Goal: Transaction & Acquisition: Book appointment/travel/reservation

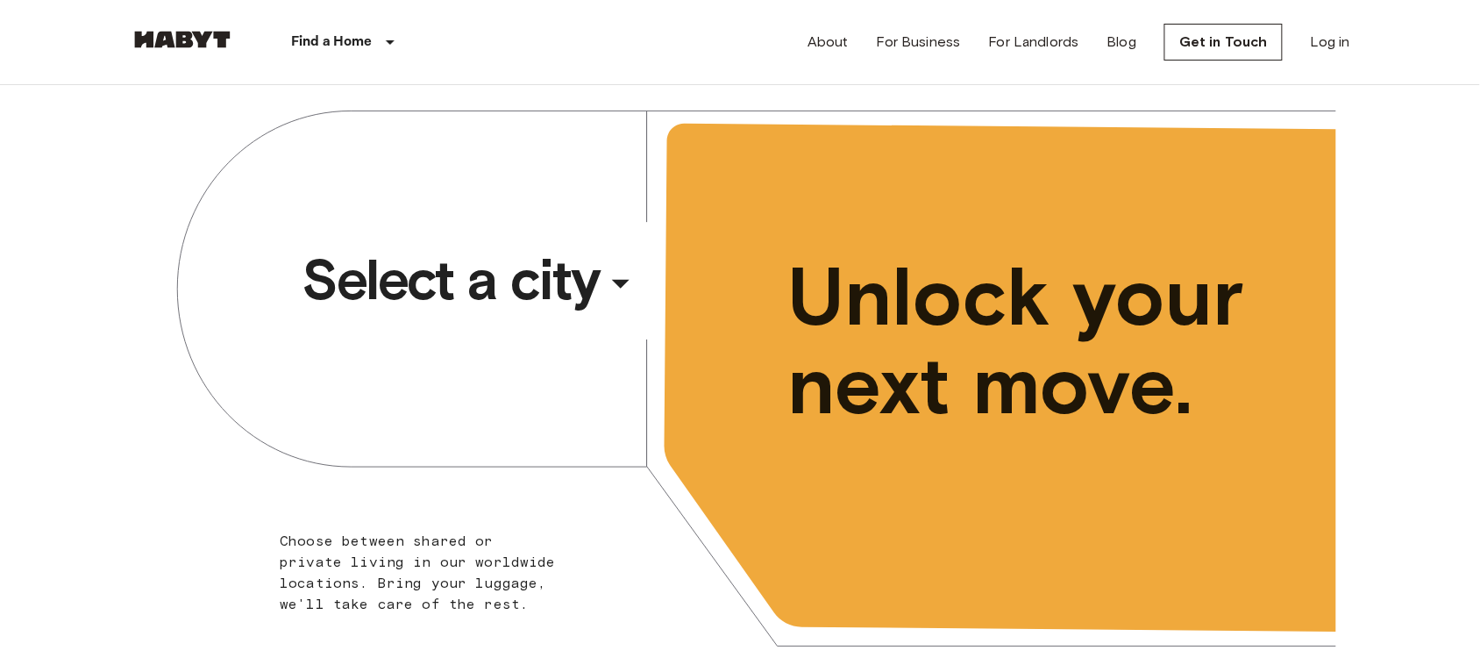
click at [353, 278] on span "Select a city" at bounding box center [451, 280] width 298 height 70
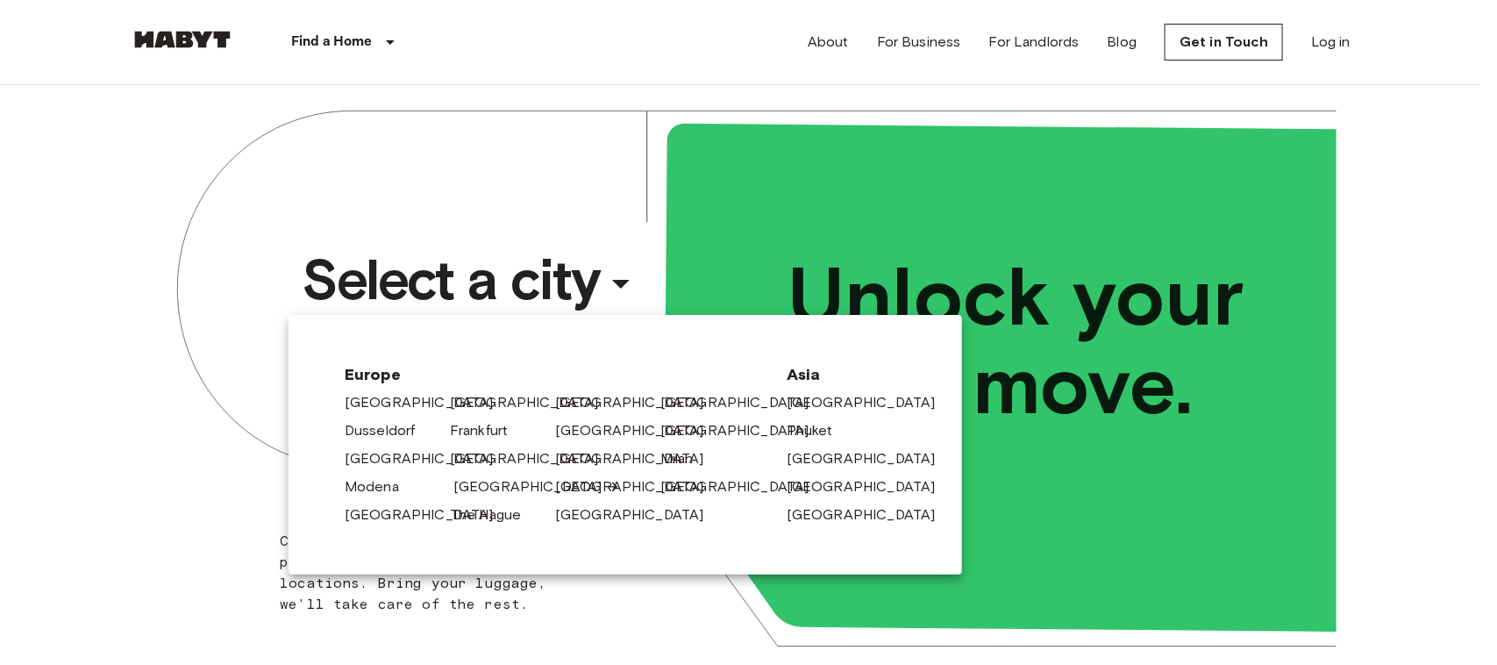
click at [484, 489] on link "[GEOGRAPHIC_DATA]" at bounding box center [536, 486] width 167 height 21
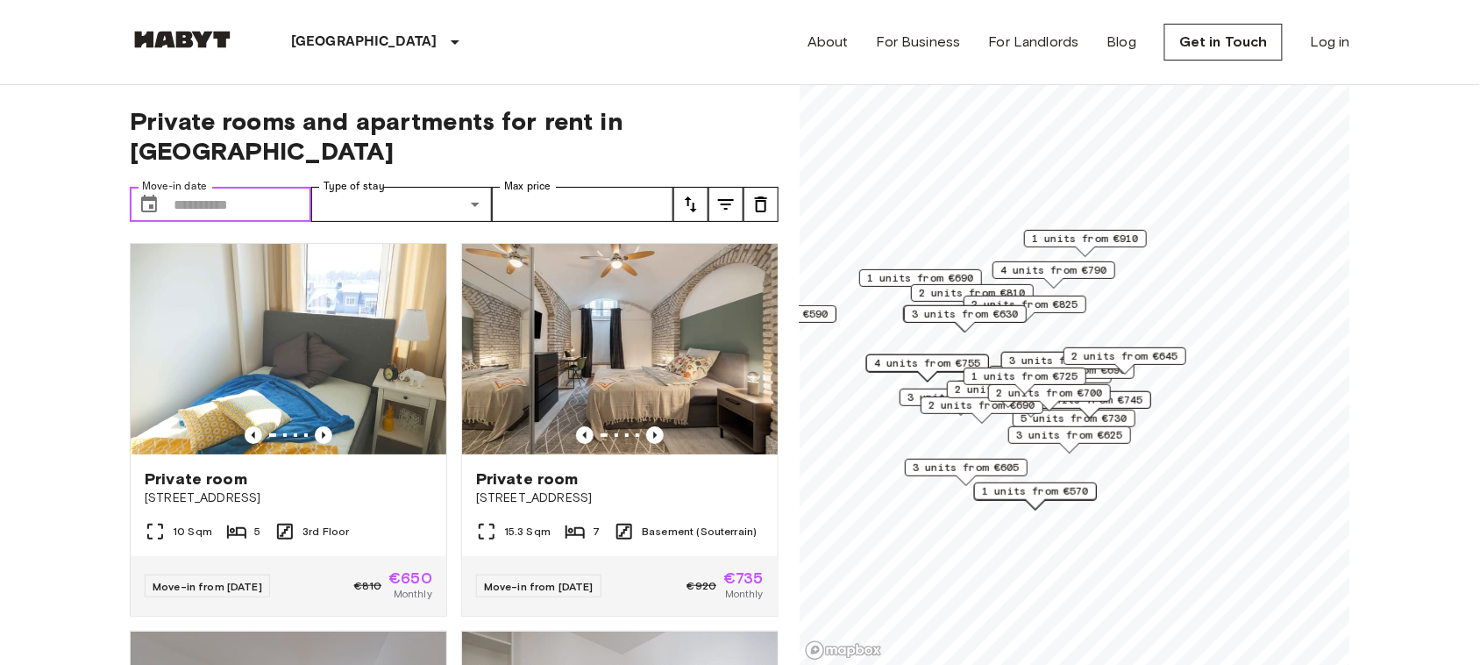
click at [237, 187] on input "Move-in date" at bounding box center [243, 204] width 138 height 35
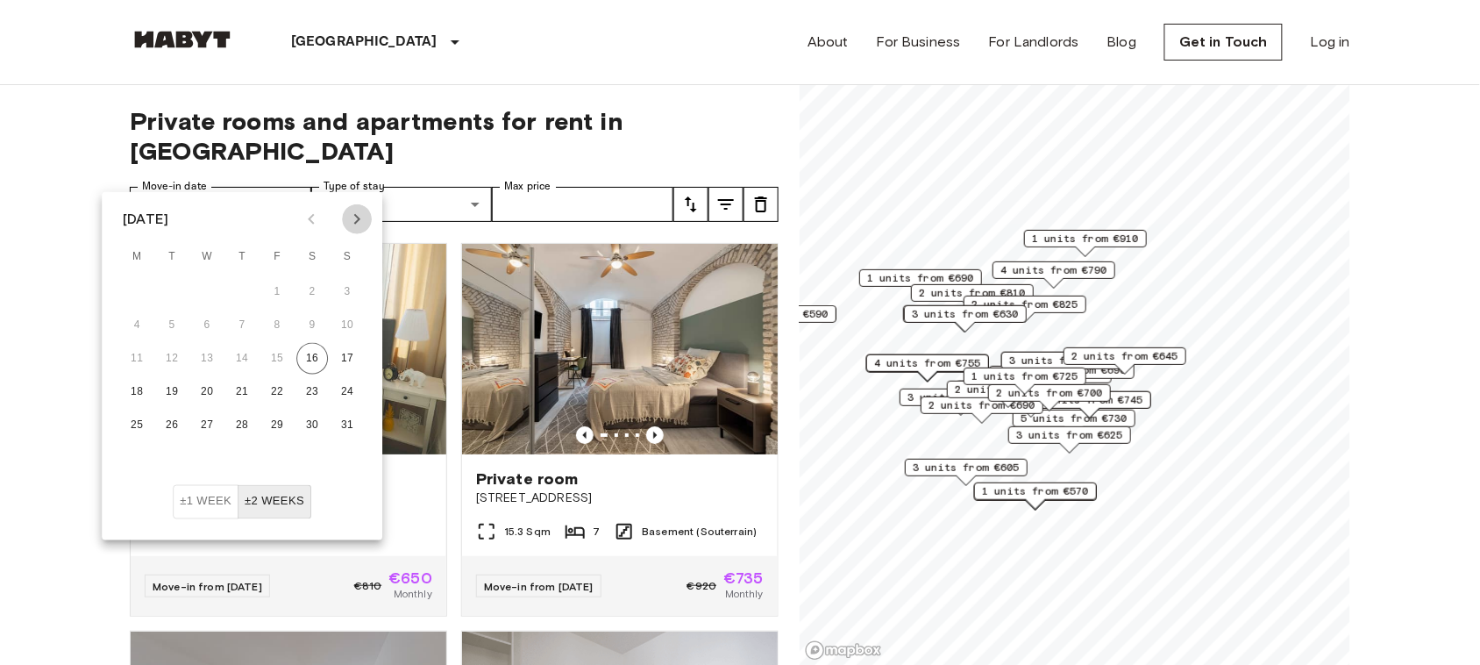
click at [352, 207] on button "Next month" at bounding box center [357, 219] width 30 height 30
click at [216, 294] on button "3" at bounding box center [207, 292] width 32 height 32
type input "**********"
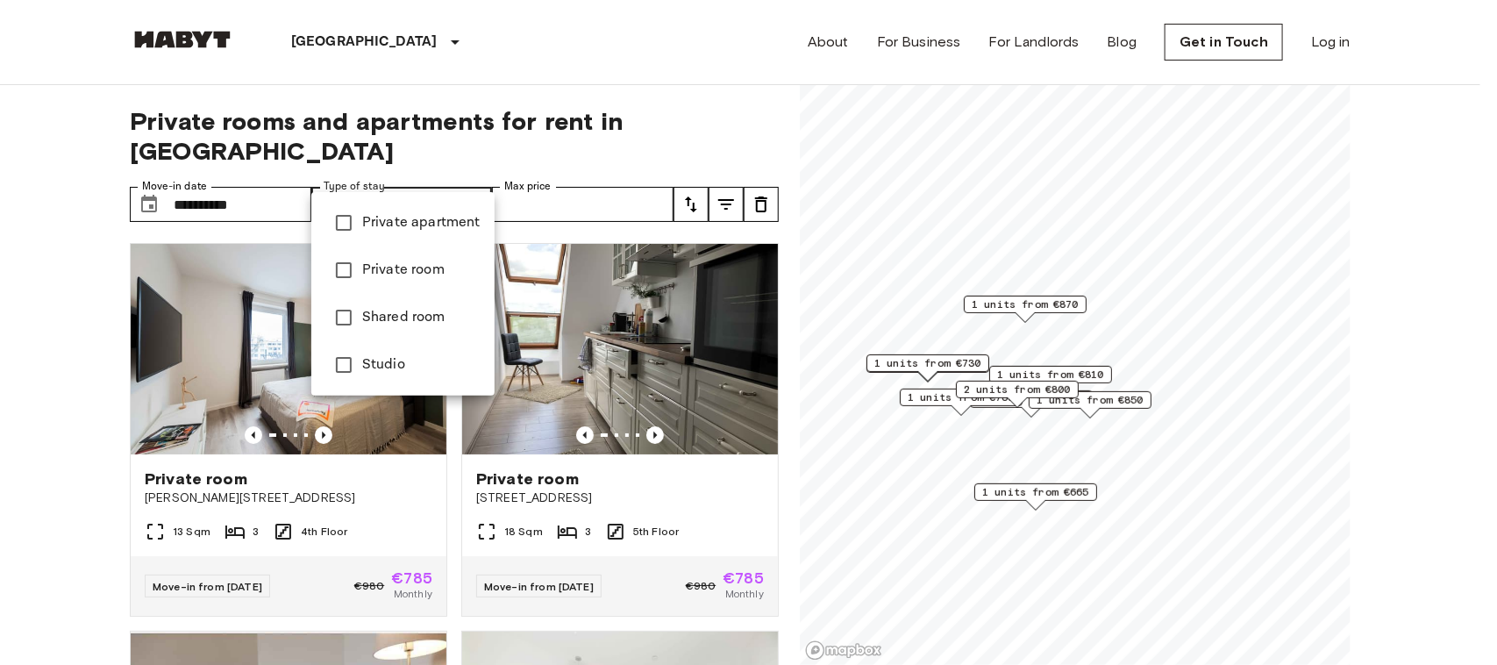
click at [425, 286] on li "Private room" at bounding box center [402, 269] width 183 height 47
type input "**********"
click at [73, 474] on div at bounding box center [748, 332] width 1497 height 665
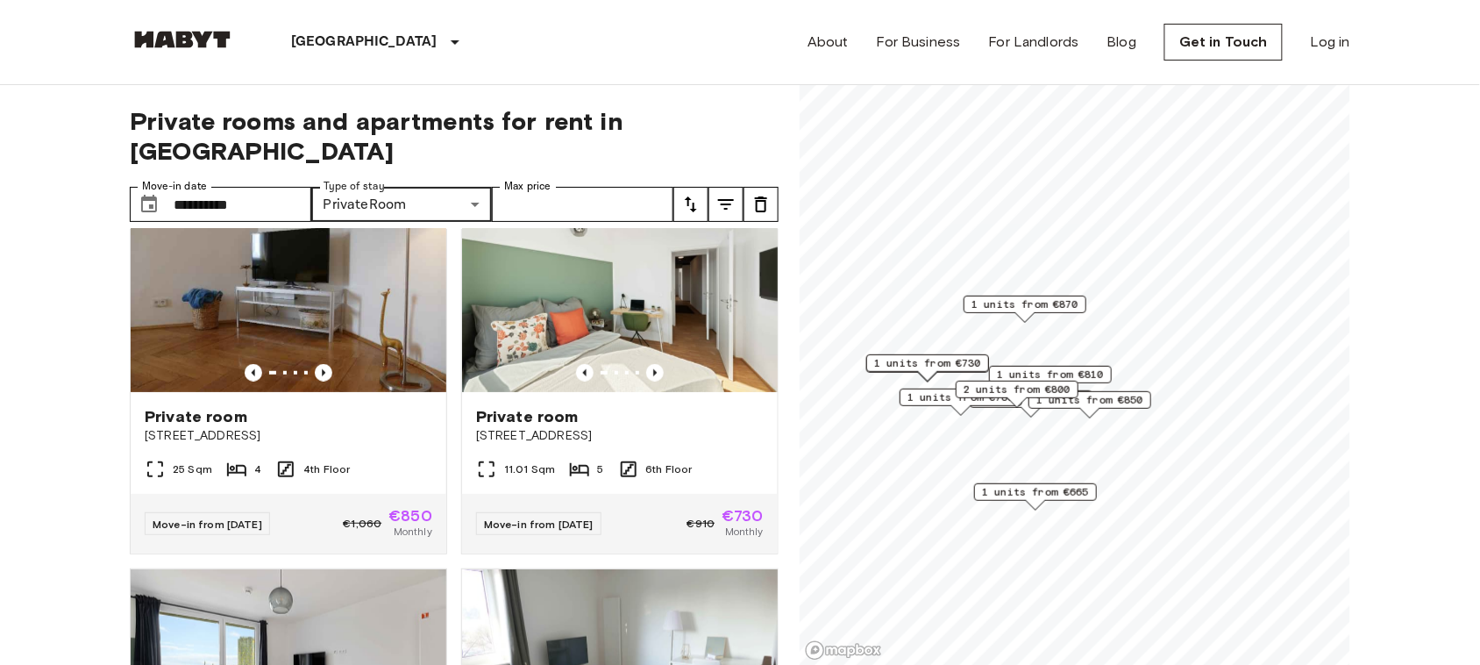
scroll to position [452, 0]
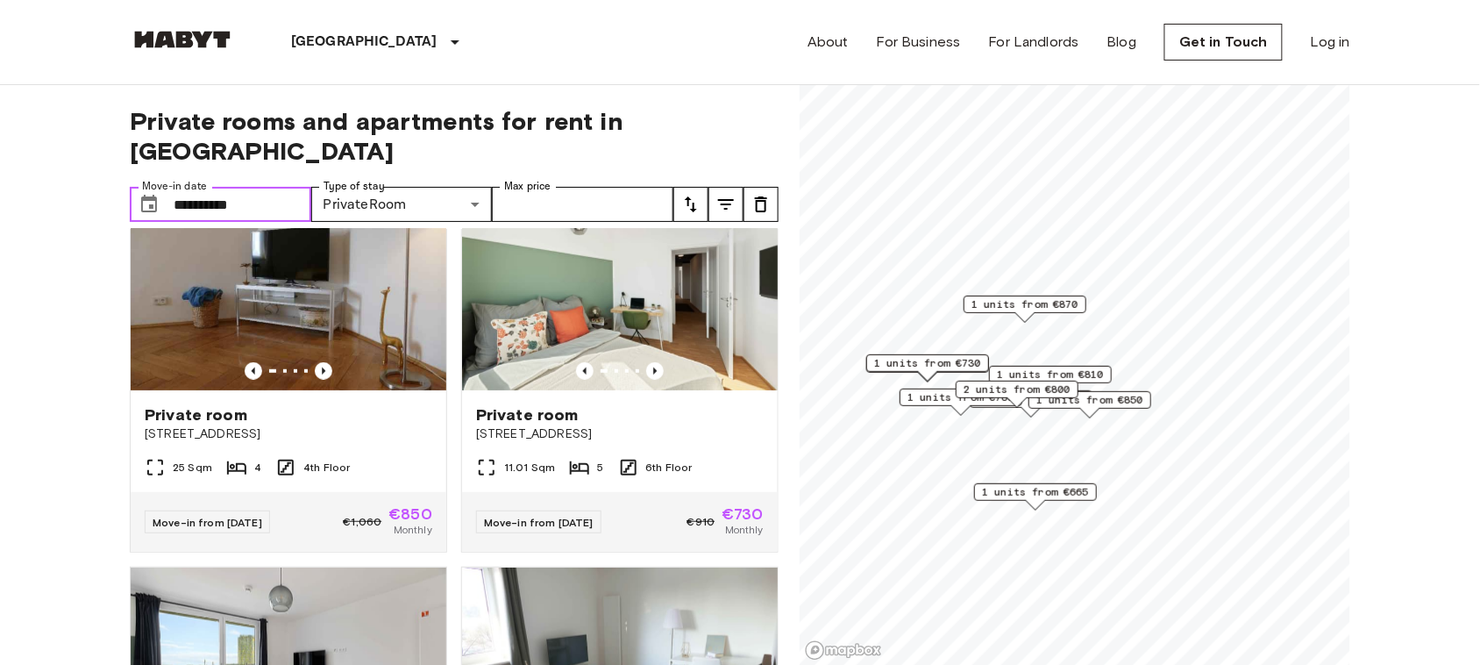
click at [295, 187] on input "**********" at bounding box center [243, 204] width 138 height 35
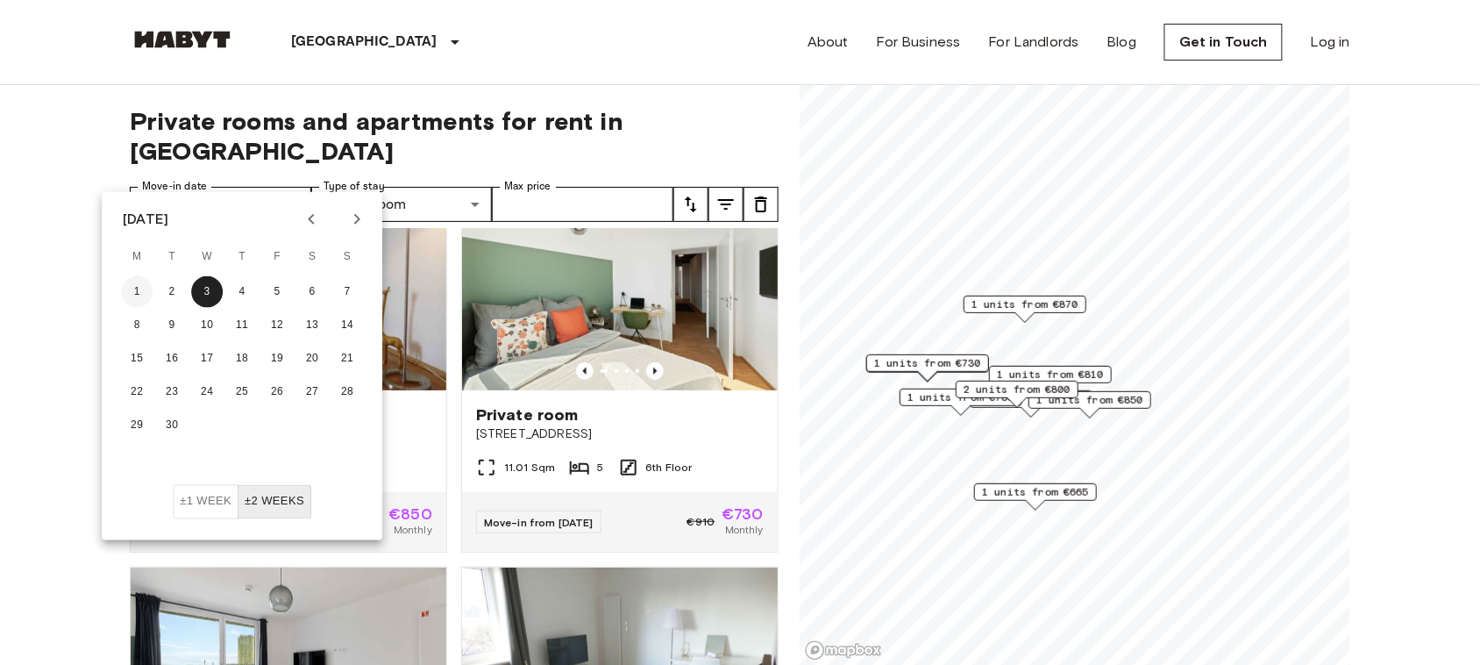
click at [134, 285] on button "1" at bounding box center [137, 292] width 32 height 32
type input "**********"
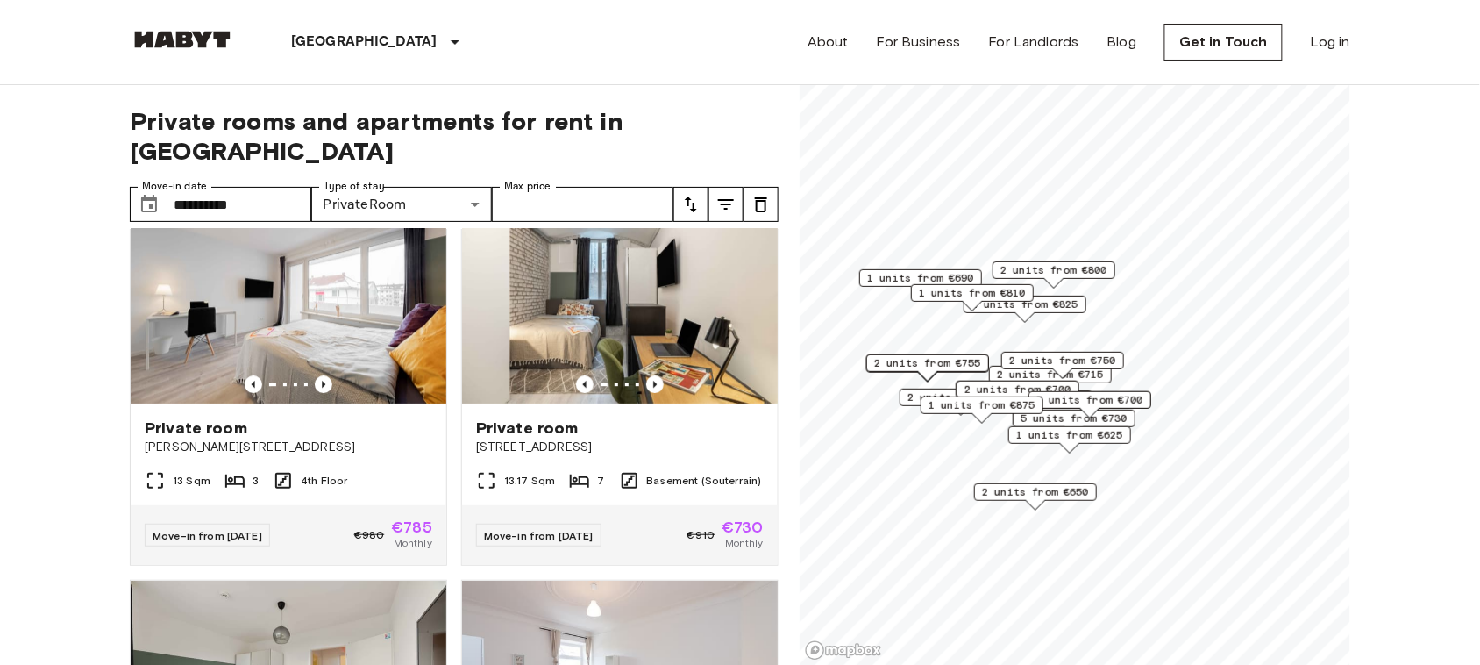
scroll to position [3570, 0]
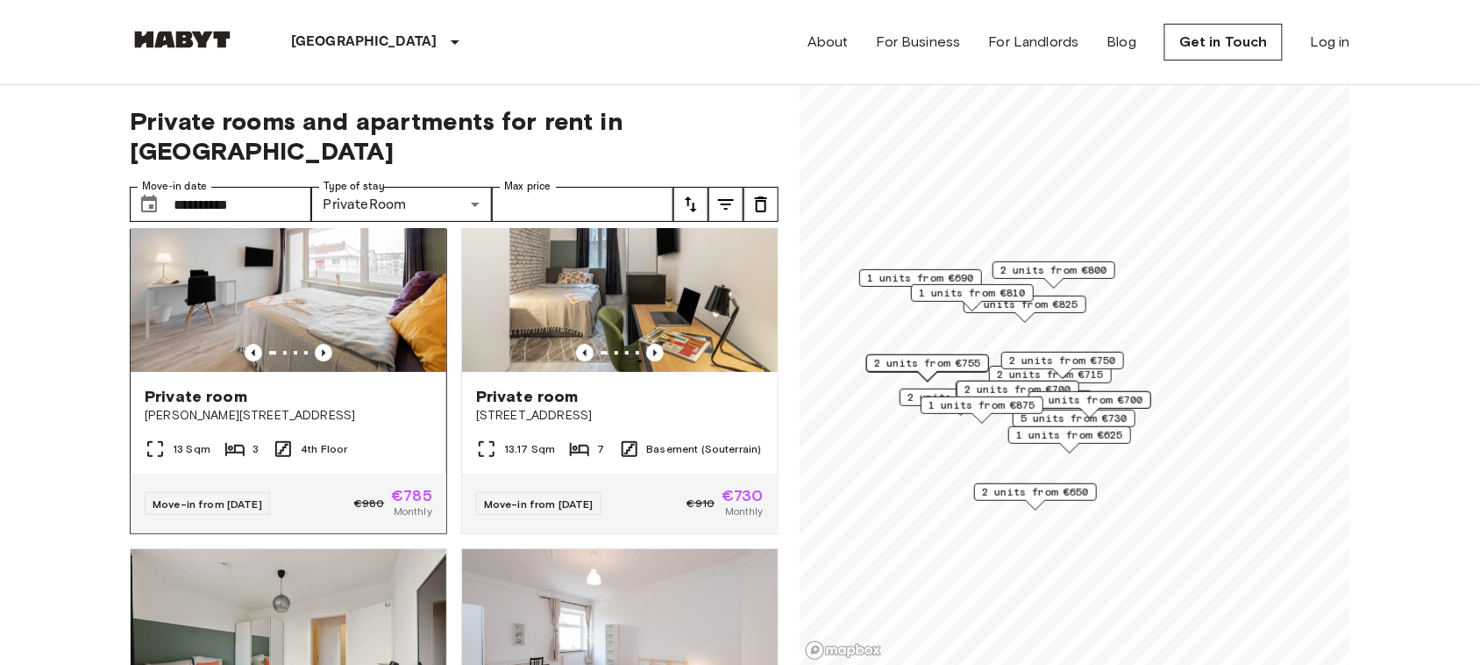
click at [252, 317] on img at bounding box center [289, 266] width 316 height 210
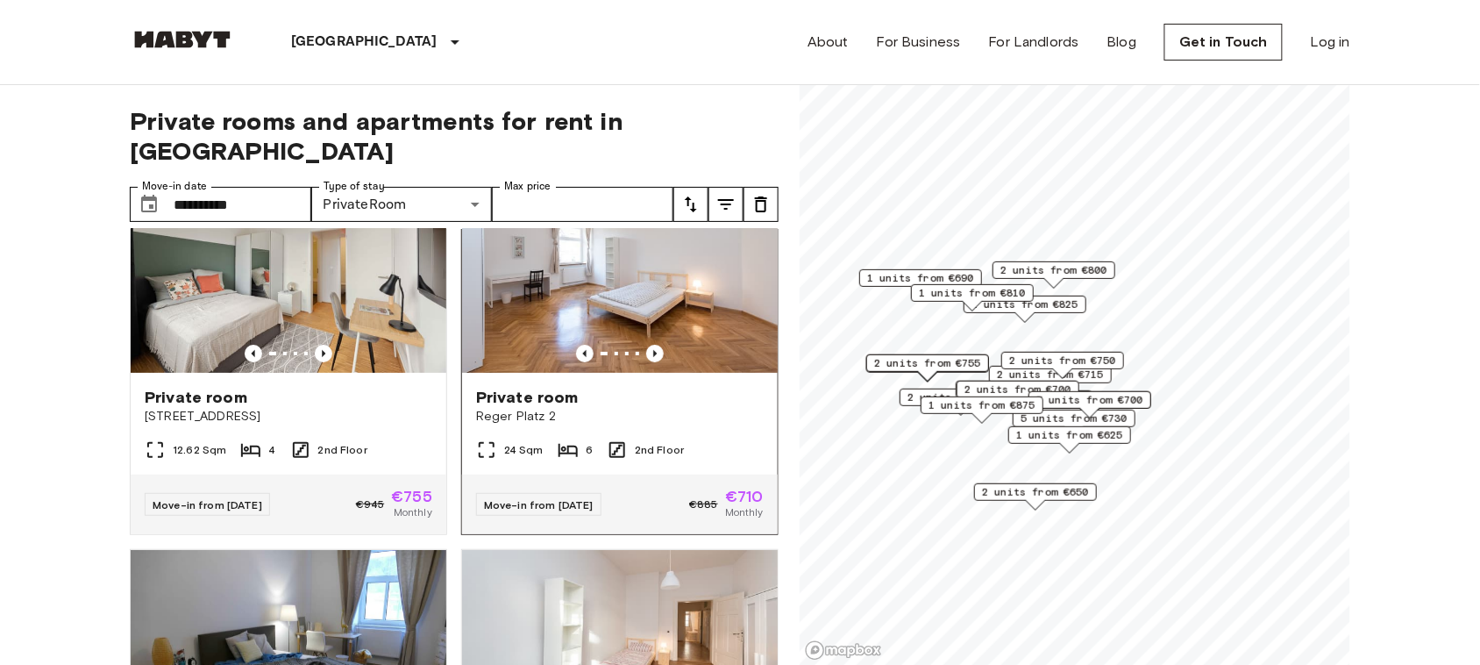
scroll to position [3952, 0]
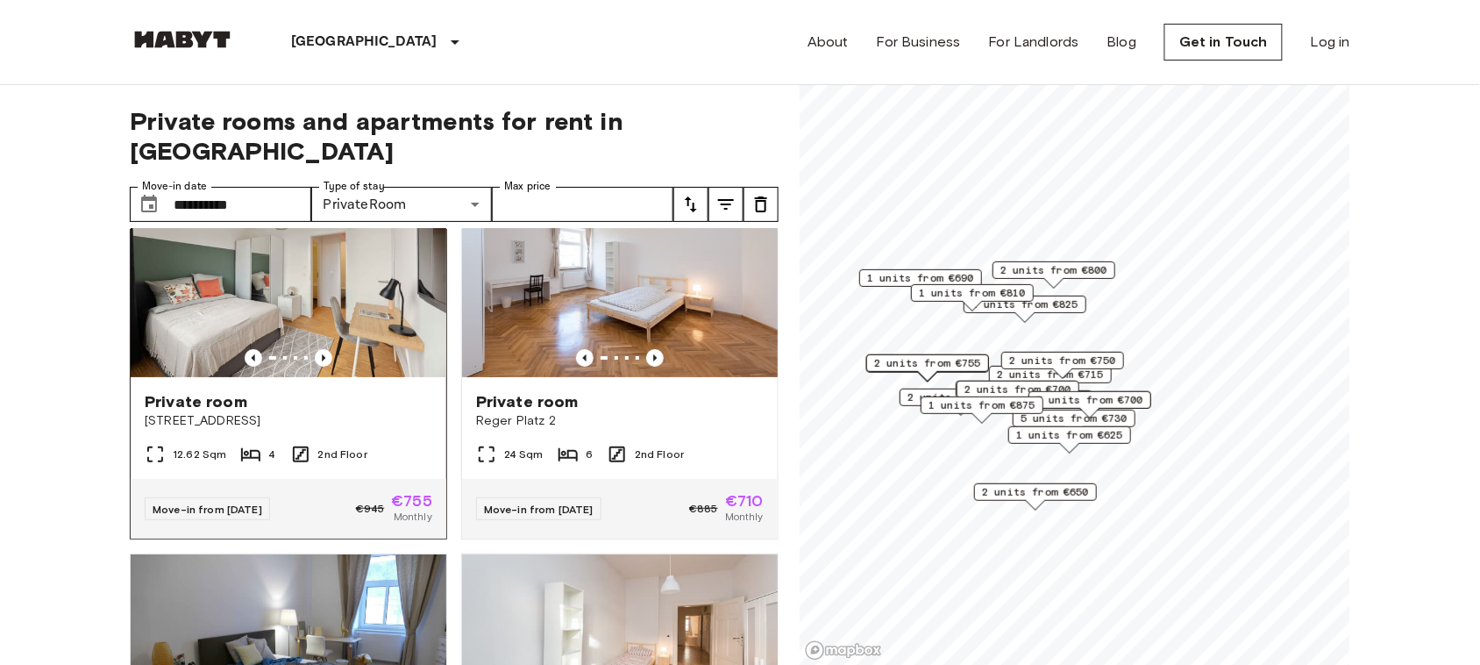
click at [321, 316] on img at bounding box center [289, 272] width 316 height 210
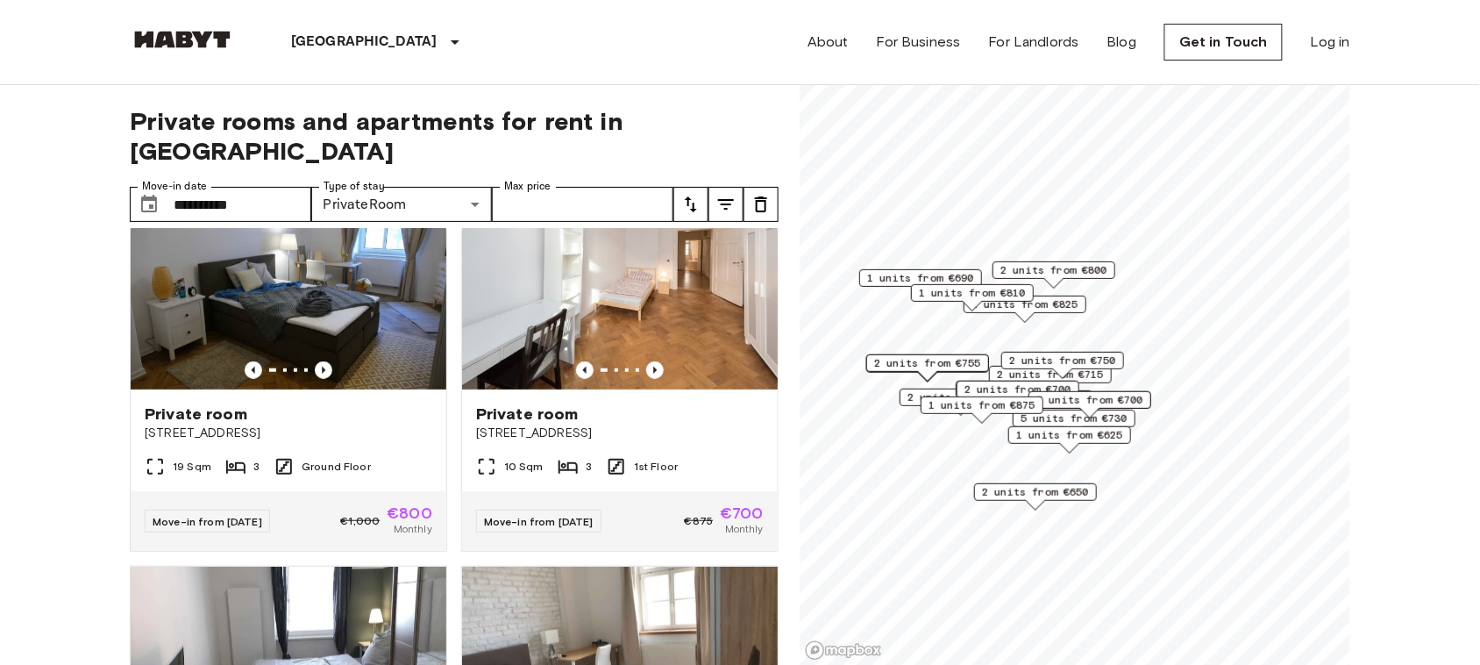
scroll to position [4337, 0]
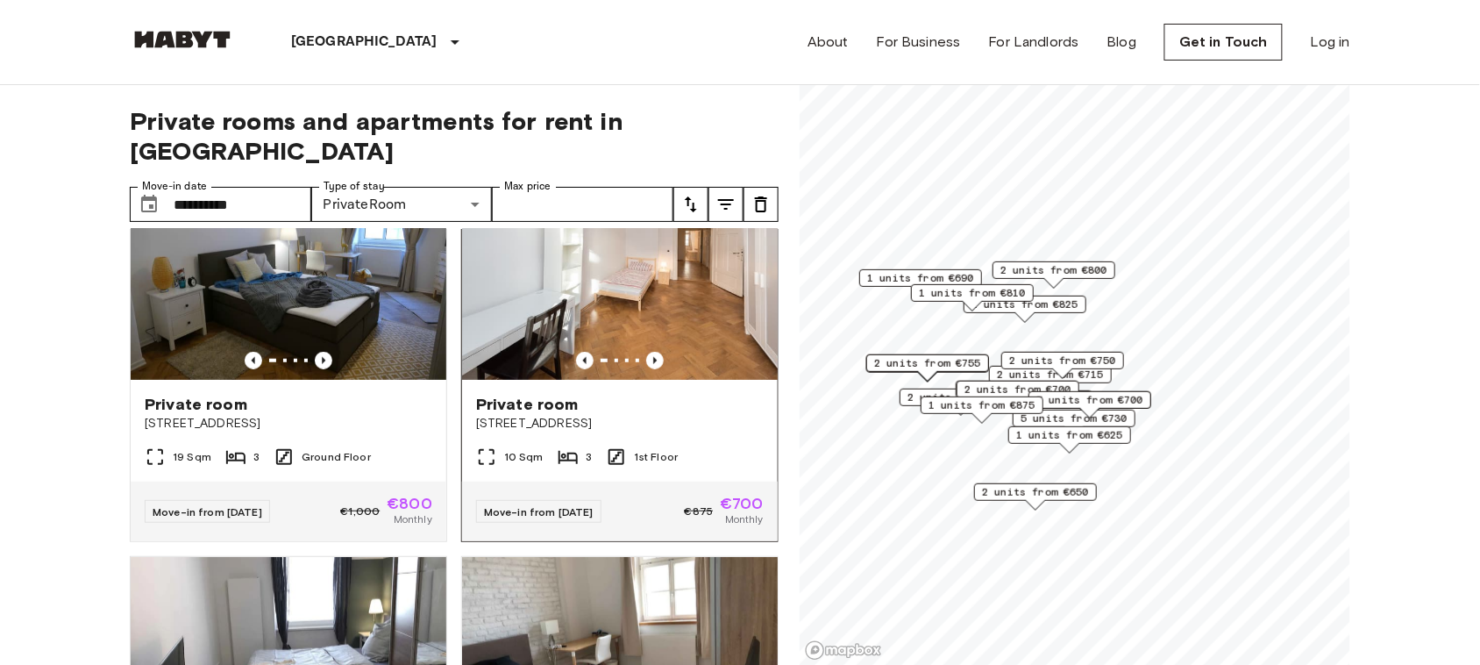
click at [627, 345] on img at bounding box center [620, 274] width 316 height 210
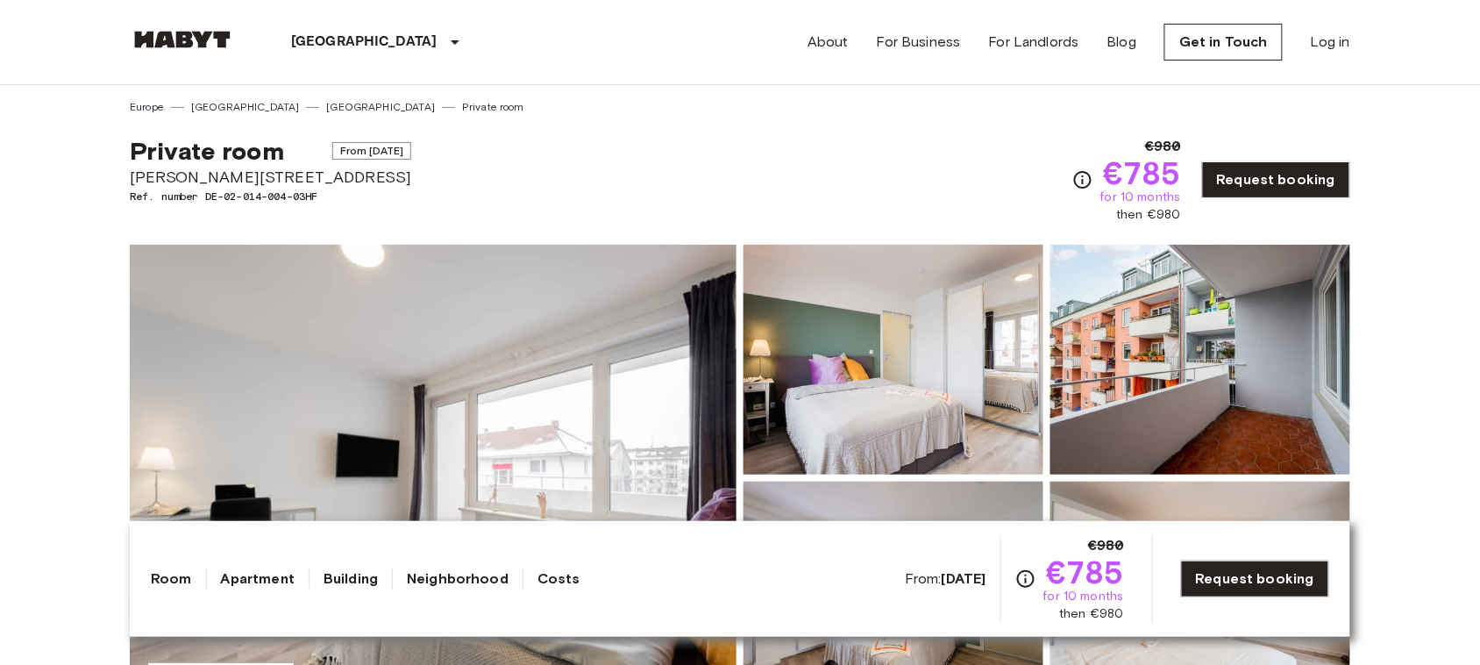
click at [553, 366] on img at bounding box center [433, 478] width 607 height 466
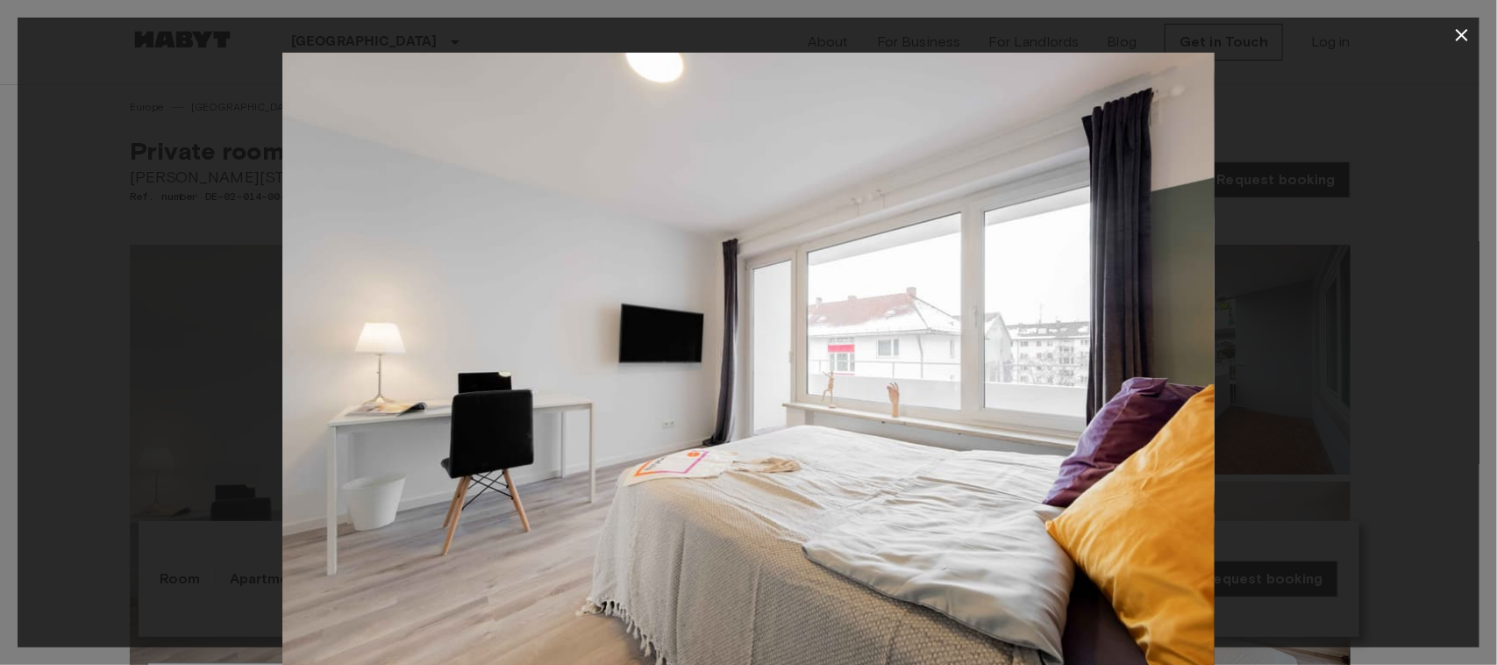
click at [553, 366] on img at bounding box center [748, 364] width 932 height 622
click at [1462, 32] on icon "button" at bounding box center [1461, 35] width 21 height 21
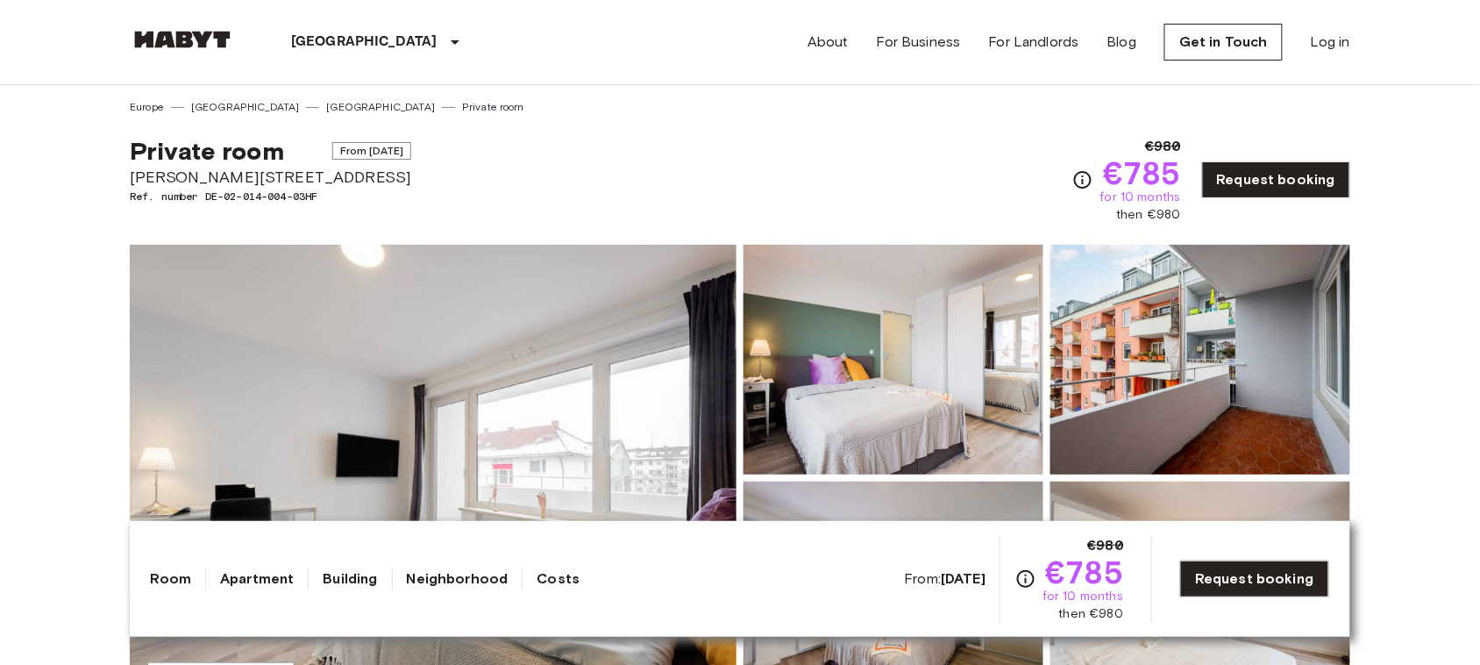
drag, startPoint x: 554, startPoint y: 228, endPoint x: 541, endPoint y: 158, distance: 71.4
click at [541, 158] on div "Private room From Aug 19 2025 Martin-Behaim-Straße 3 Ref. number DE-02-014-004-…" at bounding box center [740, 169] width 1220 height 109
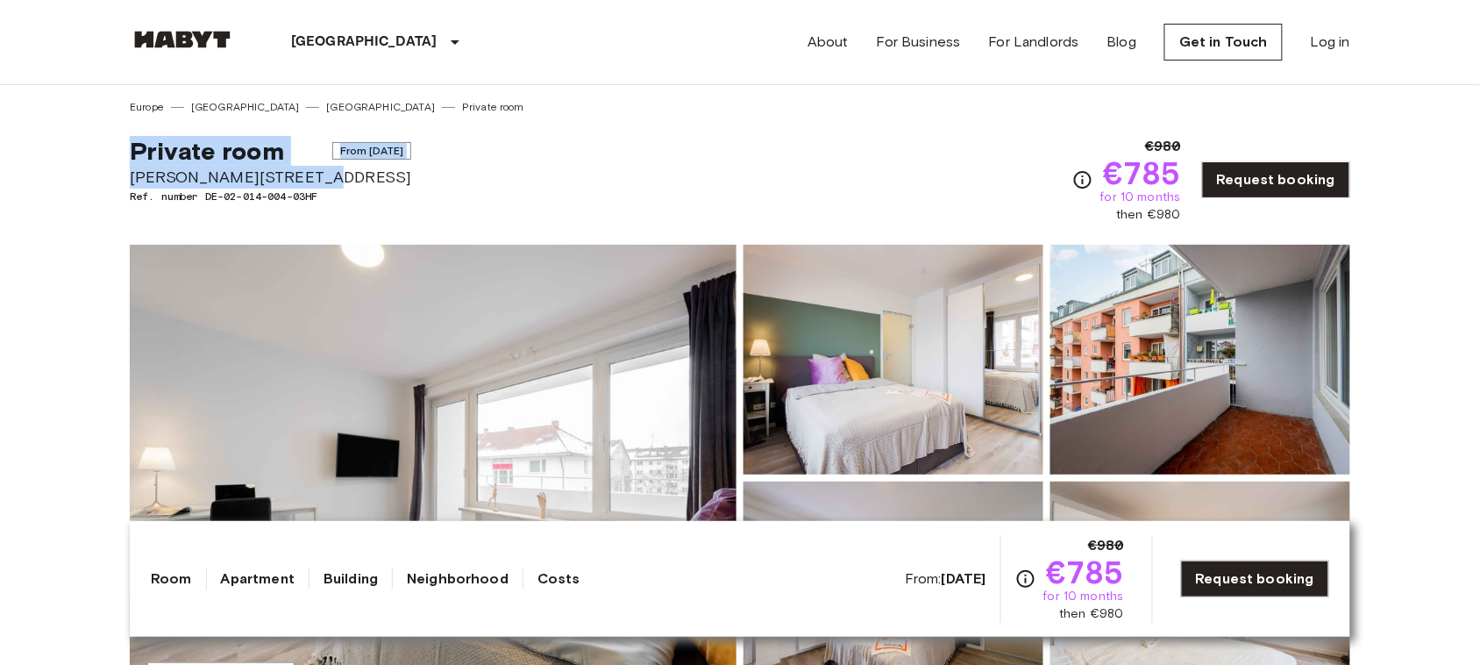
copy div "Private room From Aug 19 2025 Martin-Behaim-Straße 3"
drag, startPoint x: 132, startPoint y: 146, endPoint x: 309, endPoint y: 171, distance: 178.9
click at [309, 171] on div "Private room From Aug 19 2025 Martin-Behaim-Straße 3 Ref. number DE-02-014-004-…" at bounding box center [270, 180] width 281 height 88
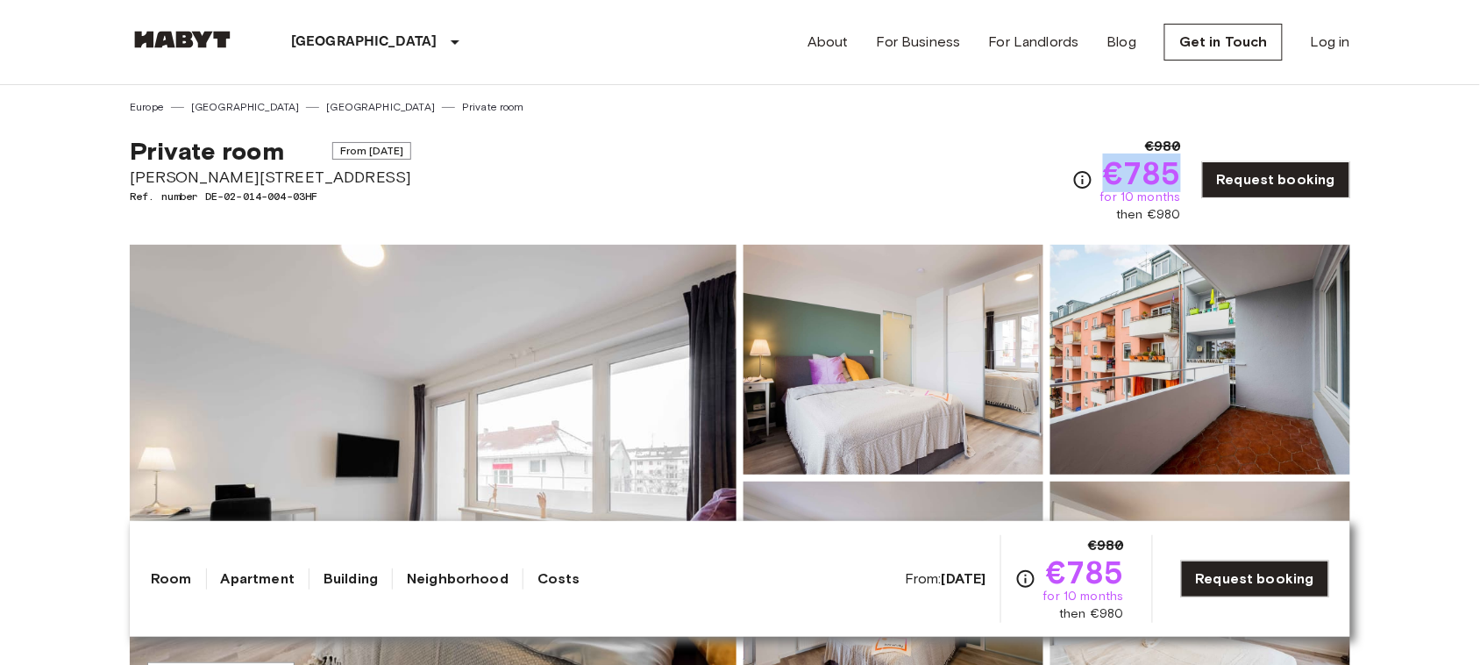
copy span "€785"
drag, startPoint x: 1115, startPoint y: 169, endPoint x: 1182, endPoint y: 172, distance: 66.7
click at [1181, 172] on span "€785" at bounding box center [1142, 173] width 78 height 32
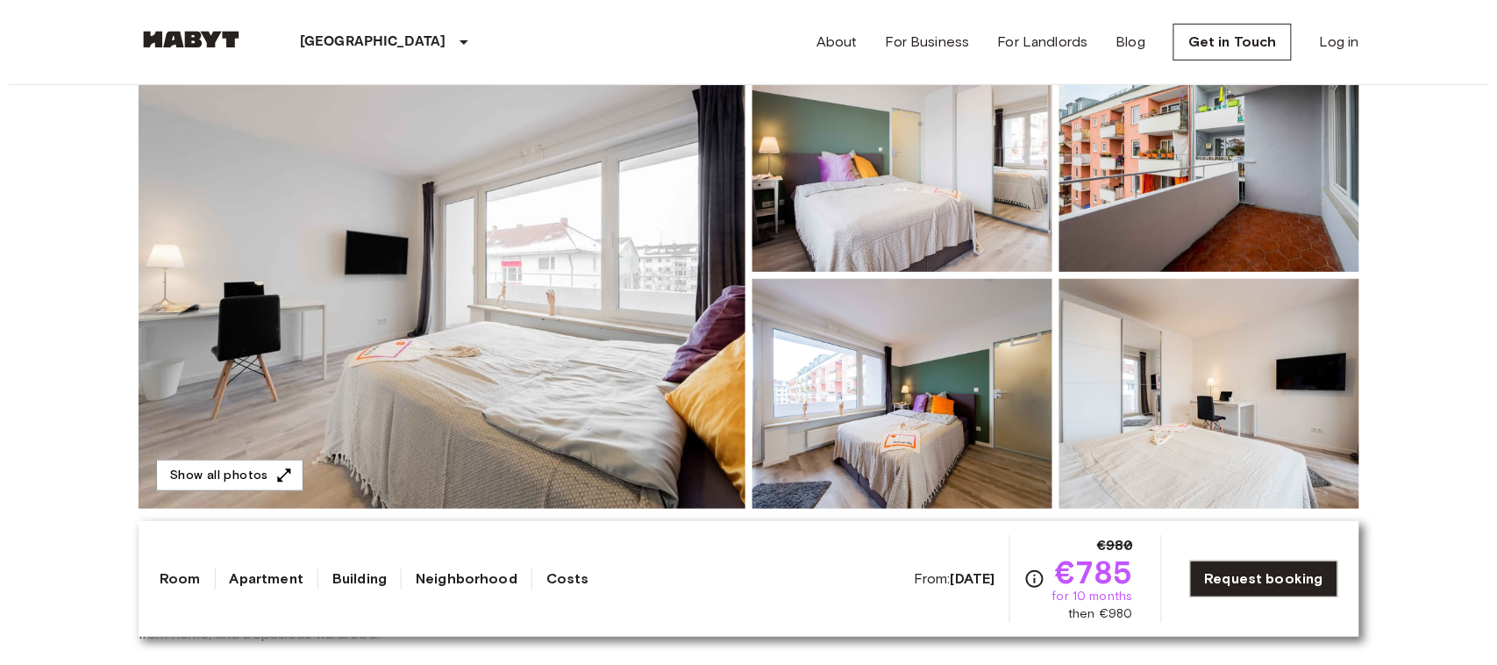
scroll to position [228, 0]
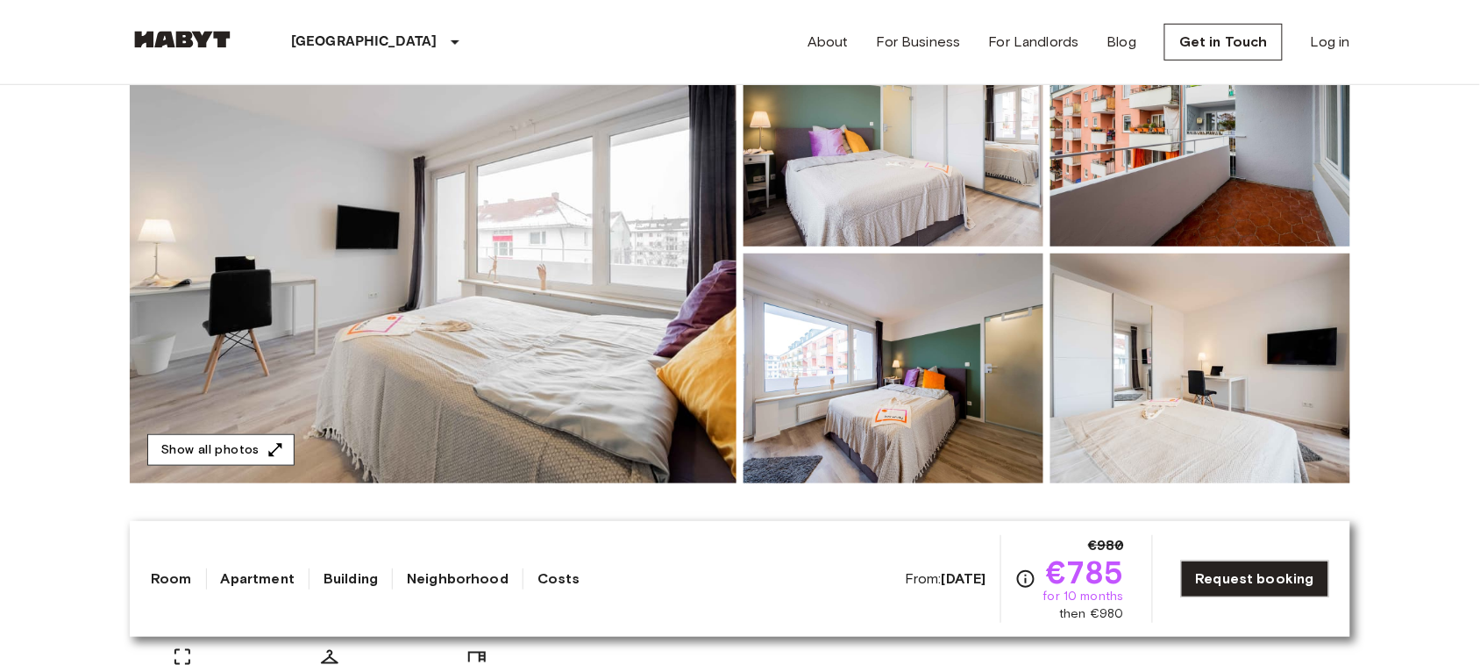
click at [232, 445] on button "Show all photos" at bounding box center [220, 450] width 147 height 32
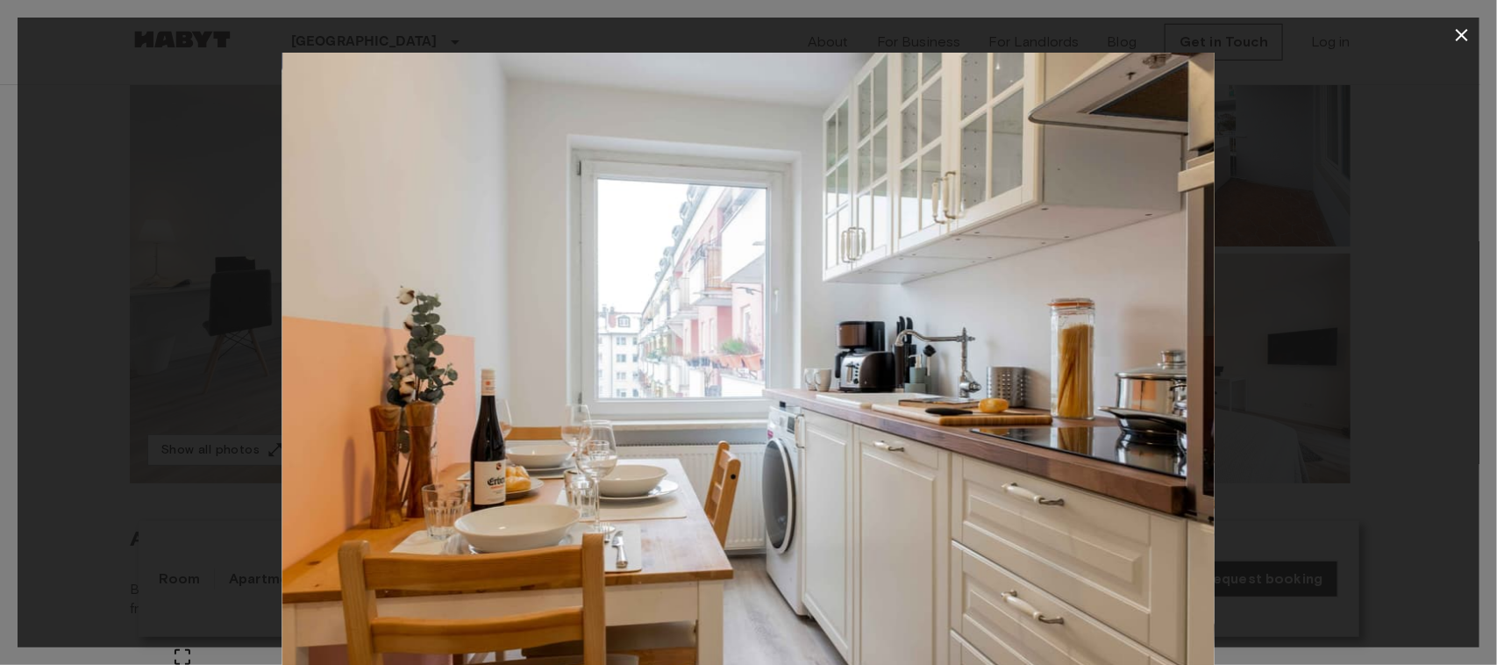
click at [912, 173] on img at bounding box center [748, 364] width 932 height 622
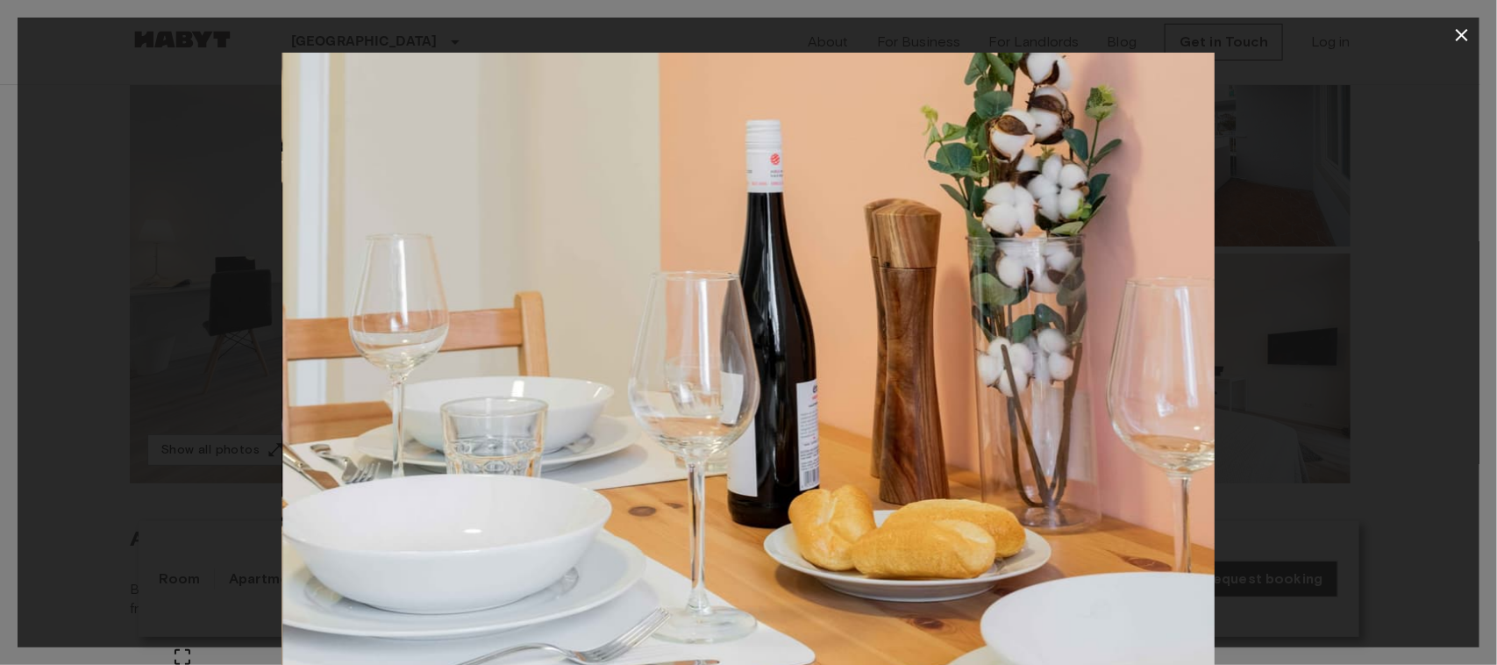
drag, startPoint x: 682, startPoint y: 664, endPoint x: 672, endPoint y: 675, distance: 14.9
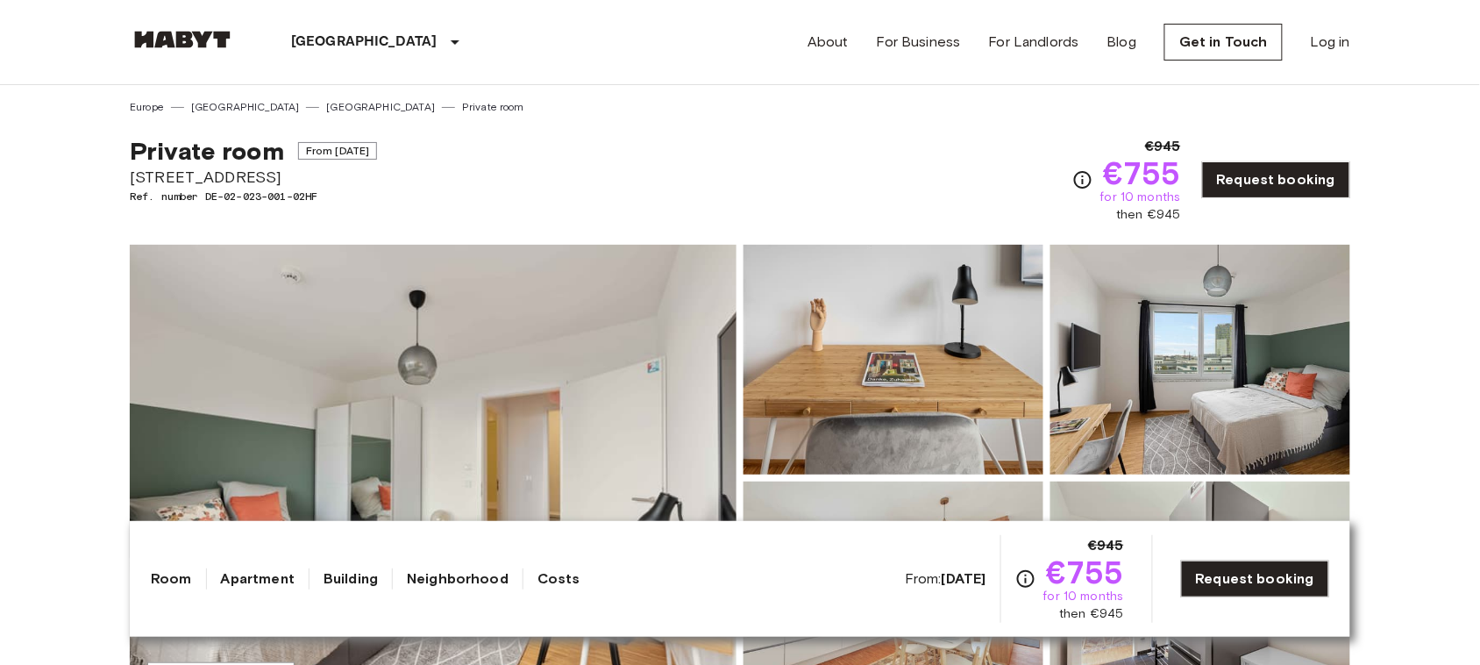
drag, startPoint x: 132, startPoint y: 146, endPoint x: 289, endPoint y: 174, distance: 160.3
click at [289, 174] on div "Private room From [DATE] [STREET_ADDRESS] Ref. number DE-02-023-001-02HF" at bounding box center [253, 180] width 247 height 88
copy div "Private room From [DATE] [STREET_ADDRESS]"
click at [984, 167] on div "Private room From [DATE] [STREET_ADDRESS] Ref. number DE-02-023-001-02HF €945 €…" at bounding box center [740, 169] width 1220 height 109
drag, startPoint x: 1110, startPoint y: 175, endPoint x: 1199, endPoint y: 177, distance: 89.4
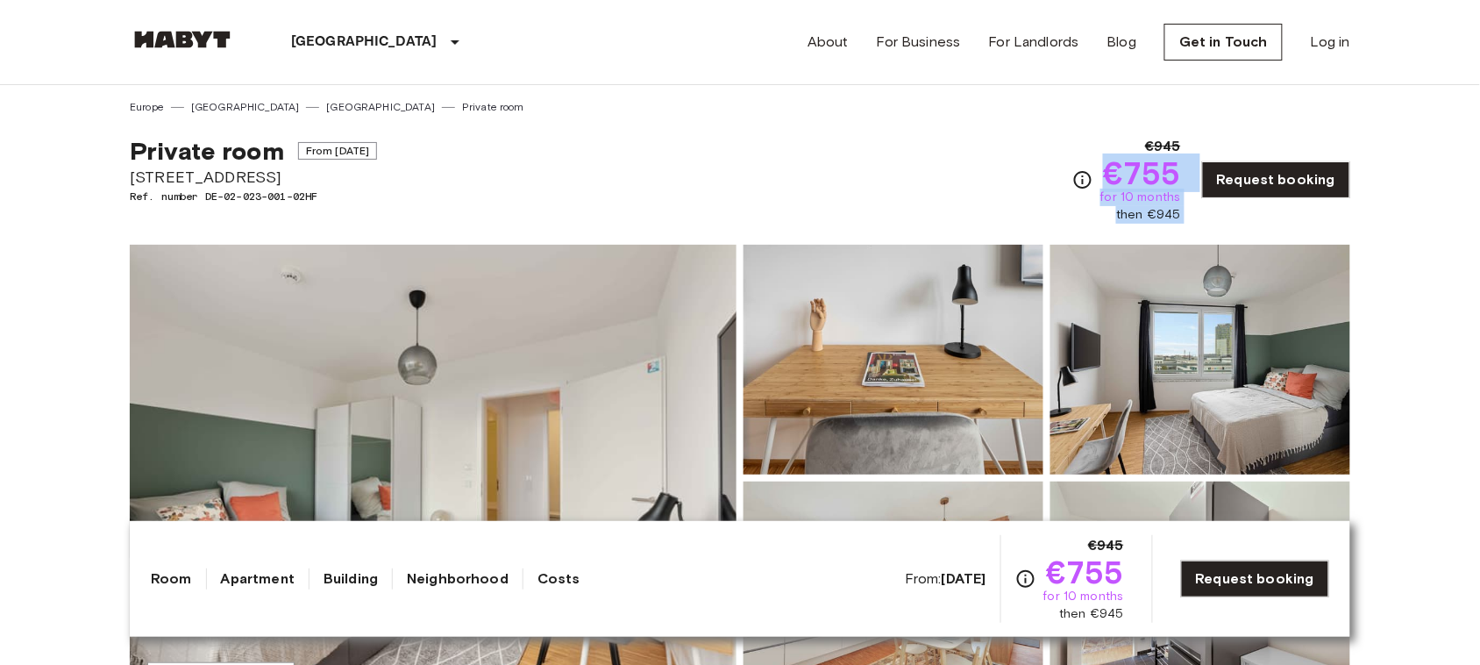
click at [1199, 177] on div "€945 €755 for 10 months then €945 Request booking" at bounding box center [1211, 180] width 278 height 88
click at [857, 193] on div "Private room From [DATE] [STREET_ADDRESS] Ref. number DE-02-023-001-02HF €945 €…" at bounding box center [740, 169] width 1220 height 109
drag, startPoint x: 1111, startPoint y: 163, endPoint x: 1193, endPoint y: 169, distance: 82.6
click at [1193, 169] on div "€945 €755 for 10 months then €945 Request booking" at bounding box center [1211, 180] width 278 height 88
copy span "€755"
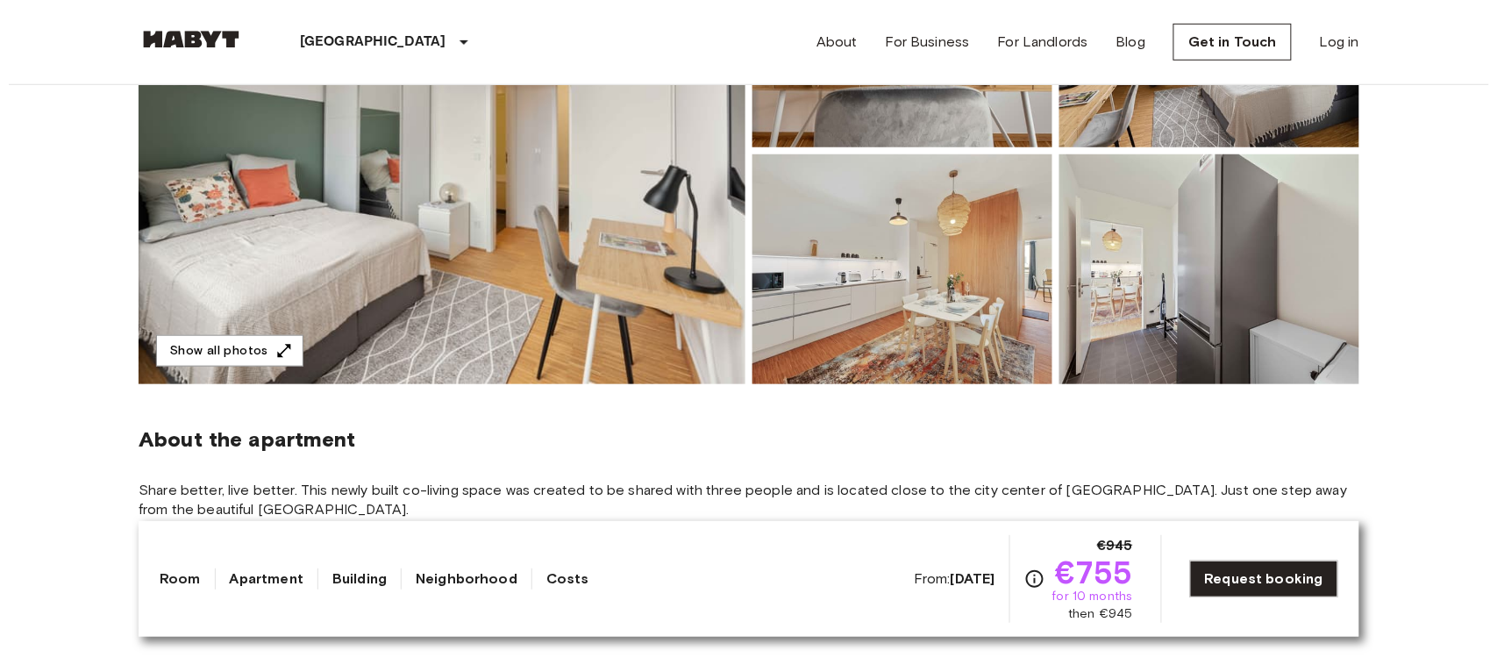
scroll to position [329, 0]
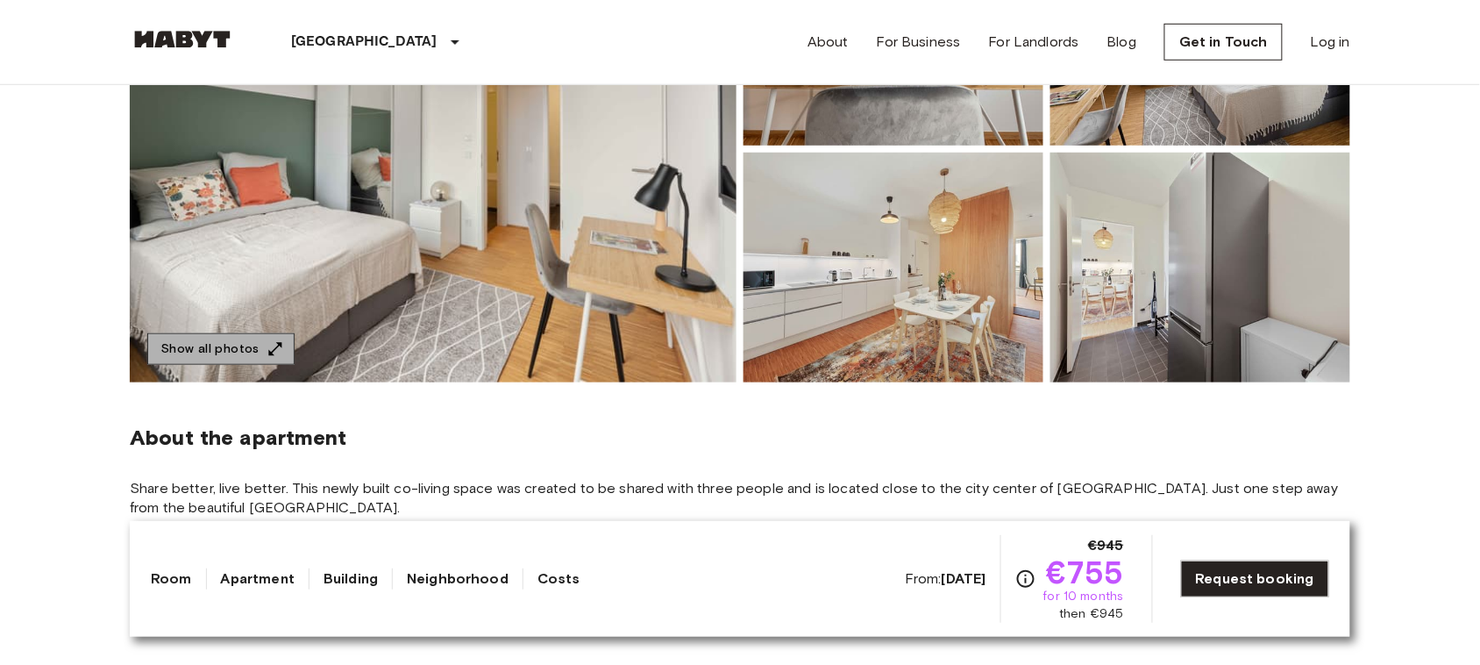
click at [230, 339] on button "Show all photos" at bounding box center [220, 349] width 147 height 32
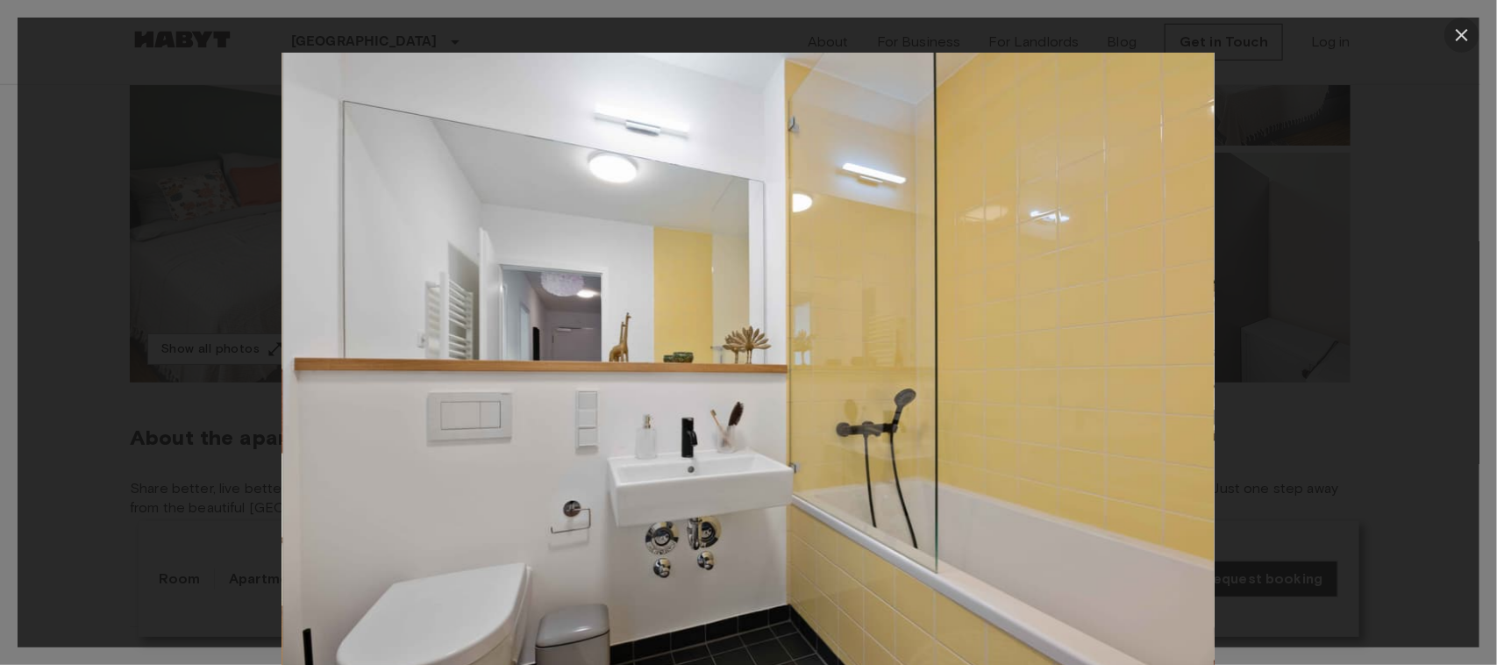
click at [1461, 33] on icon "button" at bounding box center [1461, 35] width 12 height 12
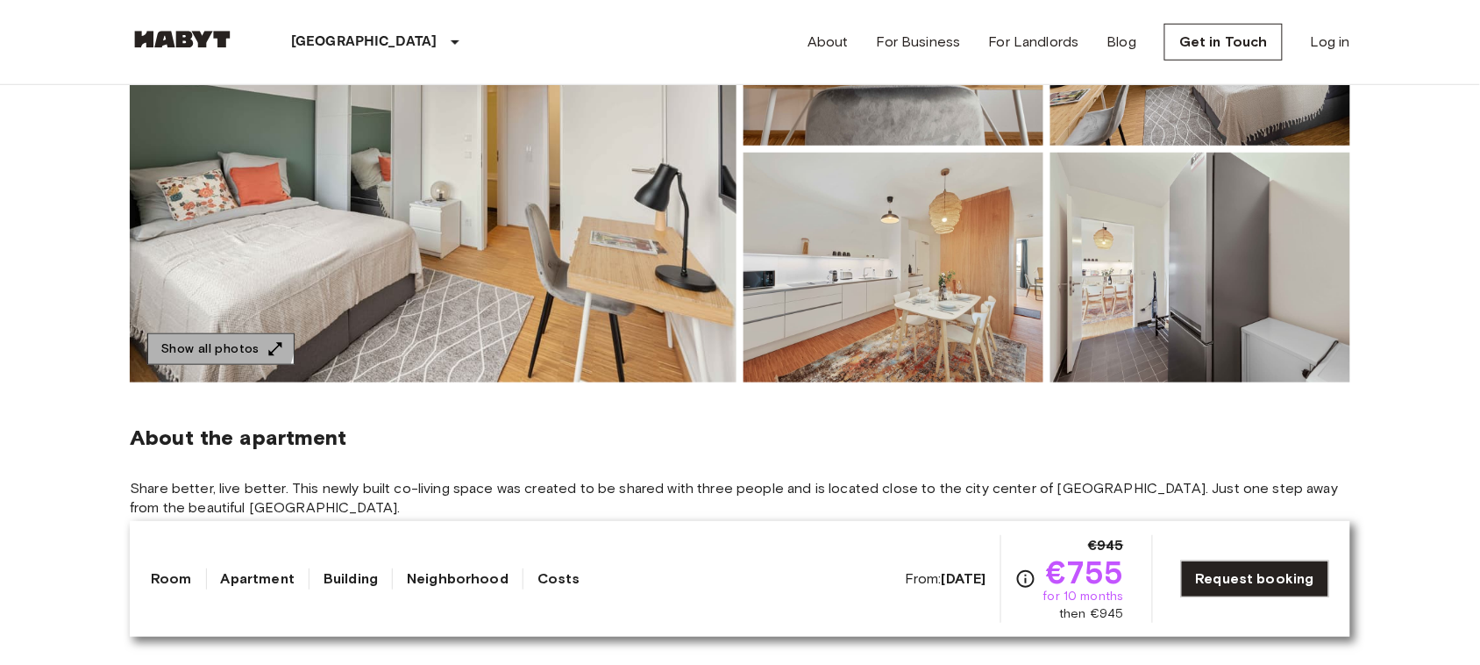
click at [203, 335] on button "Show all photos" at bounding box center [220, 349] width 147 height 32
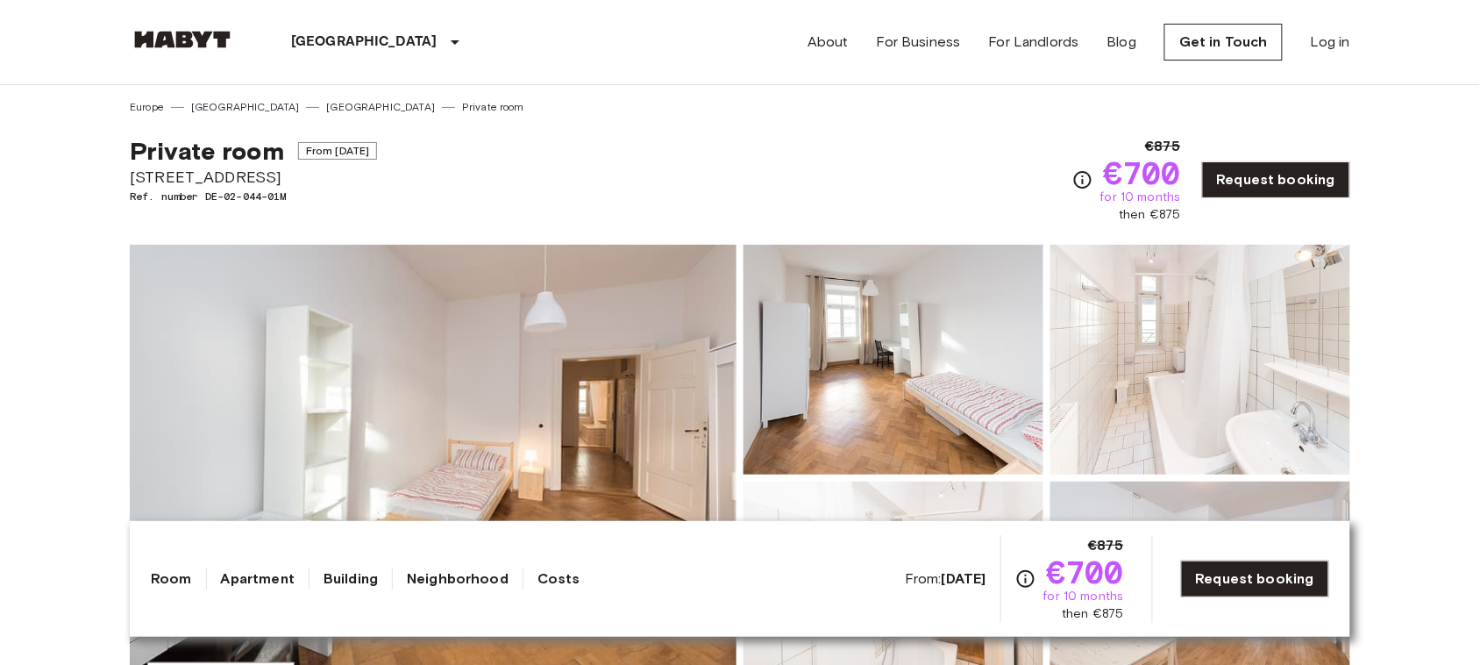
click at [672, 664] on img at bounding box center [433, 478] width 607 height 466
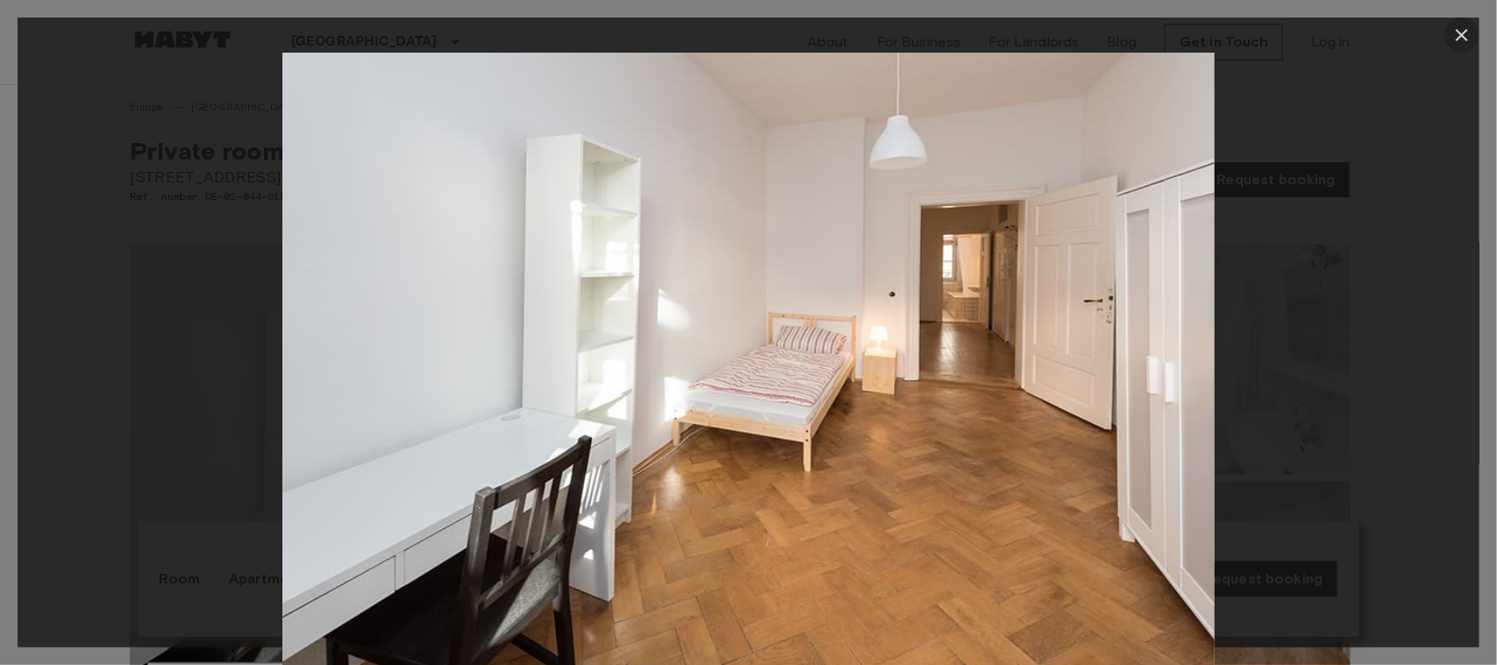
click at [1456, 36] on icon "button" at bounding box center [1461, 35] width 21 height 21
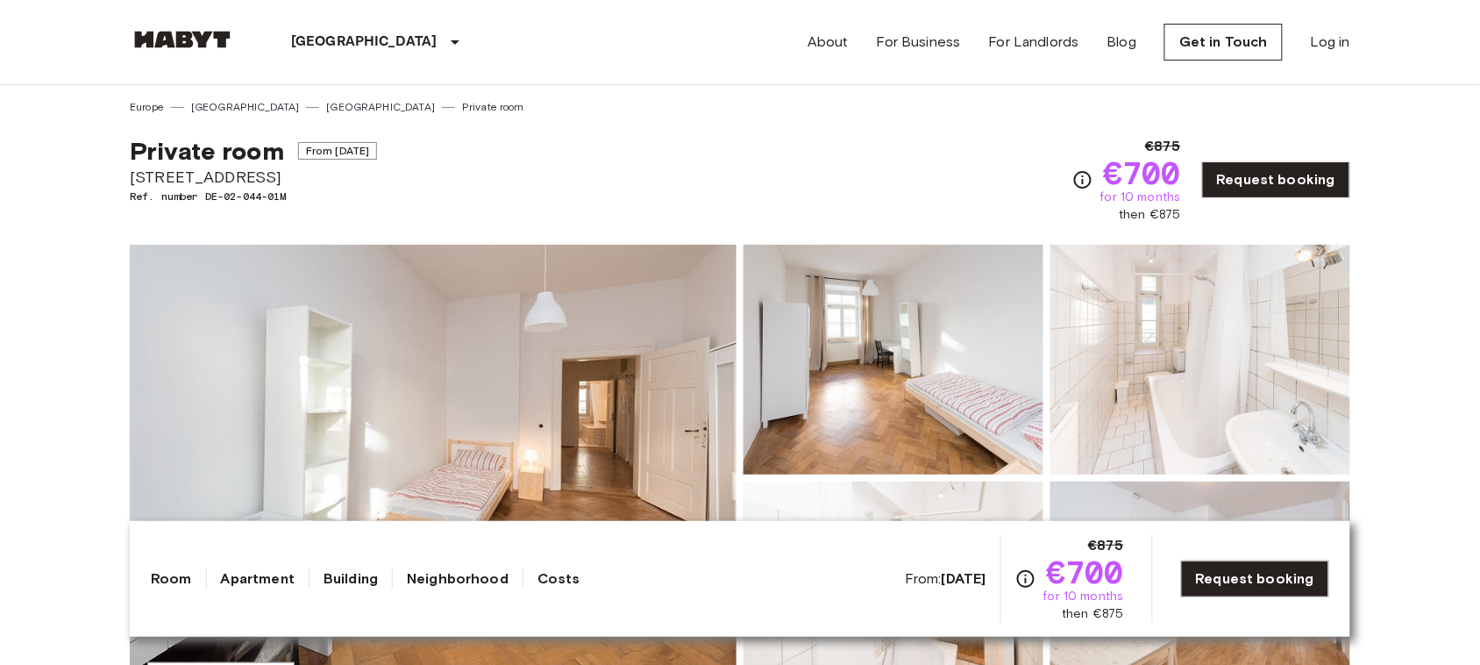
copy div "Private room From Aug 19 2025 Tumblinger Straße 17"
drag, startPoint x: 132, startPoint y: 146, endPoint x: 295, endPoint y: 181, distance: 165.8
click at [295, 181] on div "Private room From Aug 19 2025 Tumblinger Straße 17 Ref. number DE-02-044-01M" at bounding box center [253, 180] width 247 height 88
copy span "€700"
drag, startPoint x: 1110, startPoint y: 168, endPoint x: 1190, endPoint y: 180, distance: 80.6
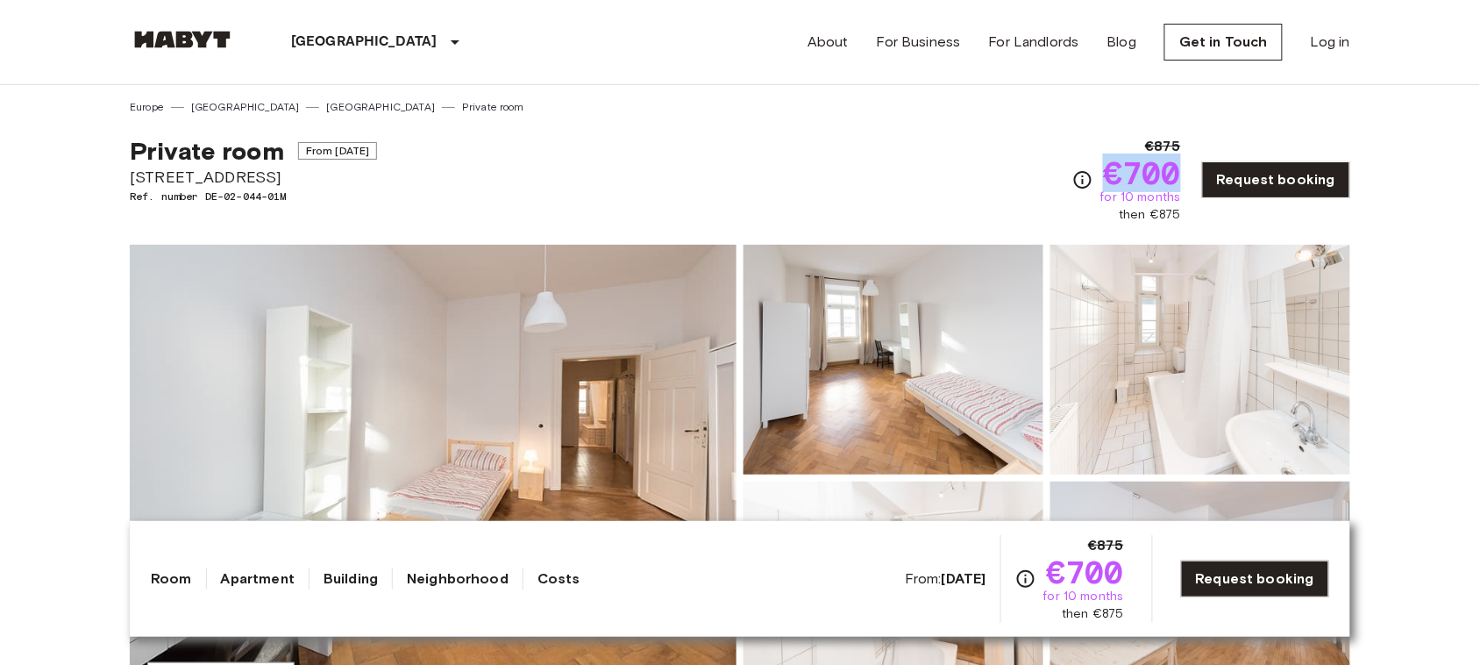
click at [1190, 180] on div "€875 €700 for 10 months then €875 Request booking" at bounding box center [1211, 180] width 278 height 88
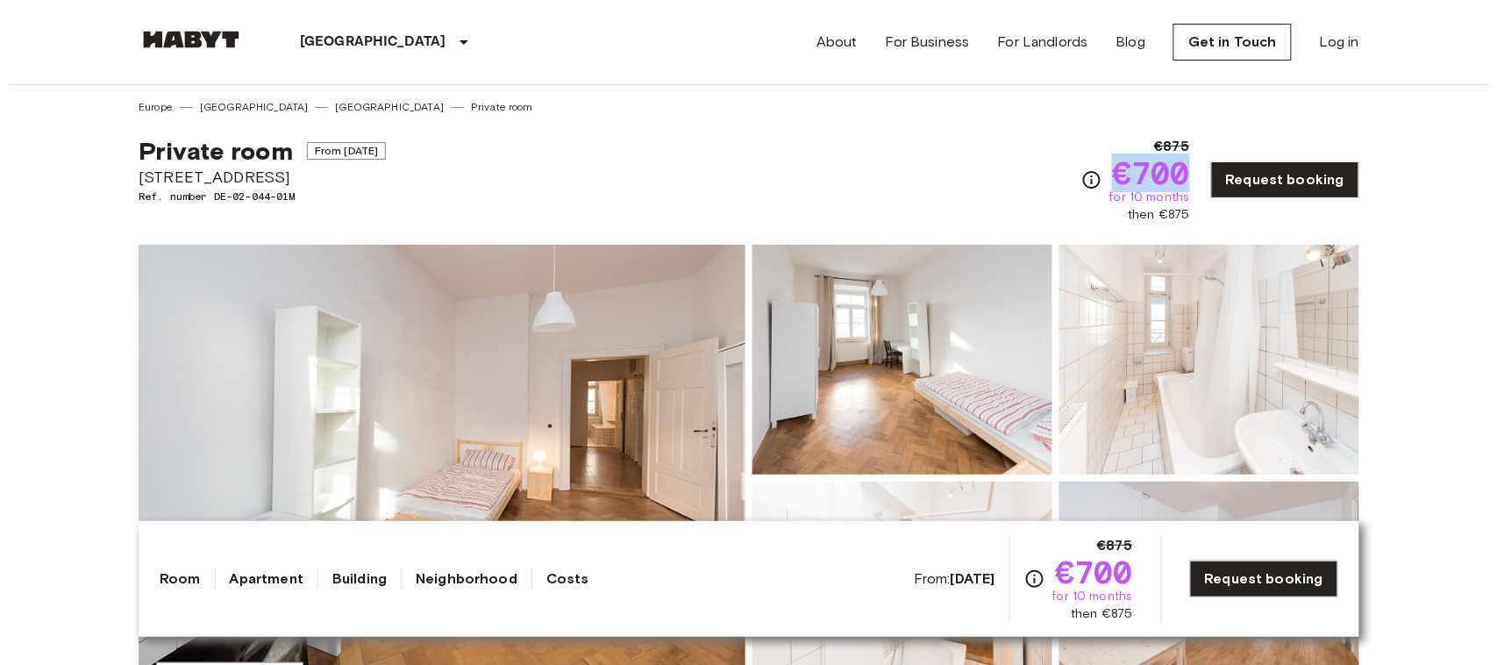
scroll to position [278, 0]
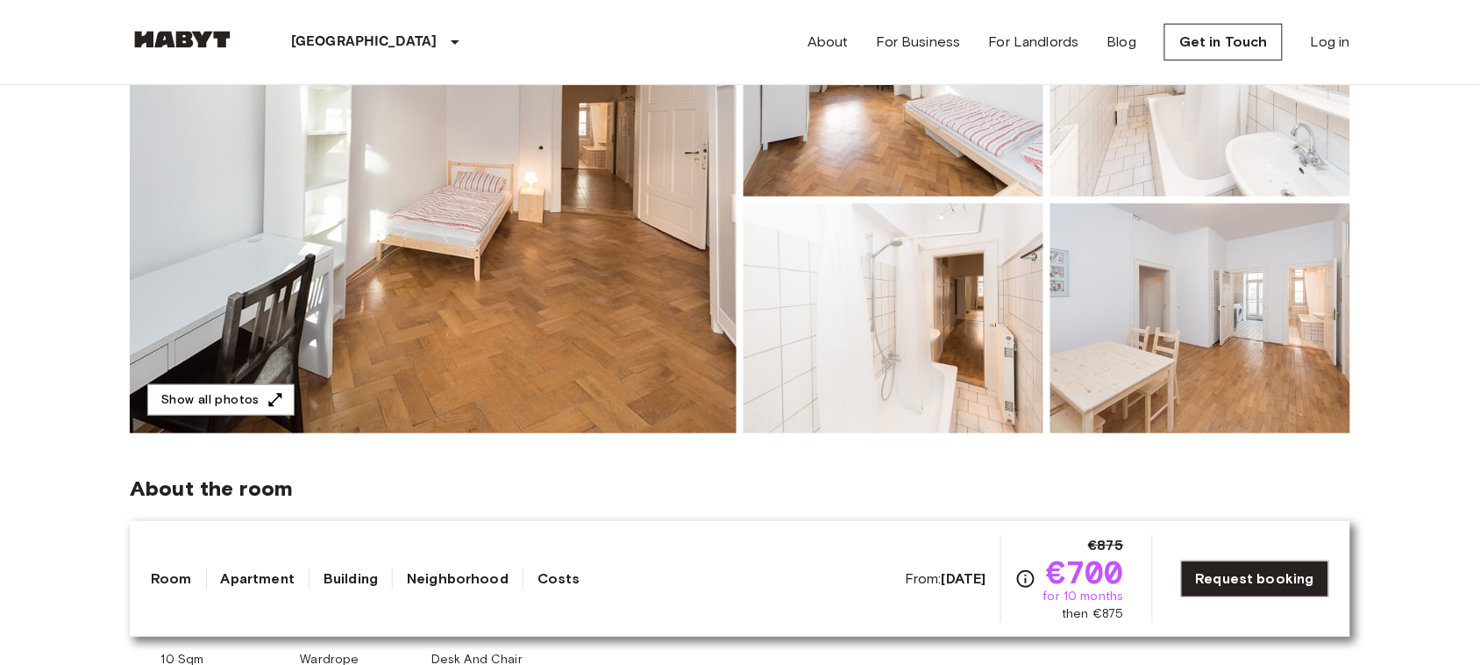
click at [978, 428] on img at bounding box center [893, 318] width 300 height 230
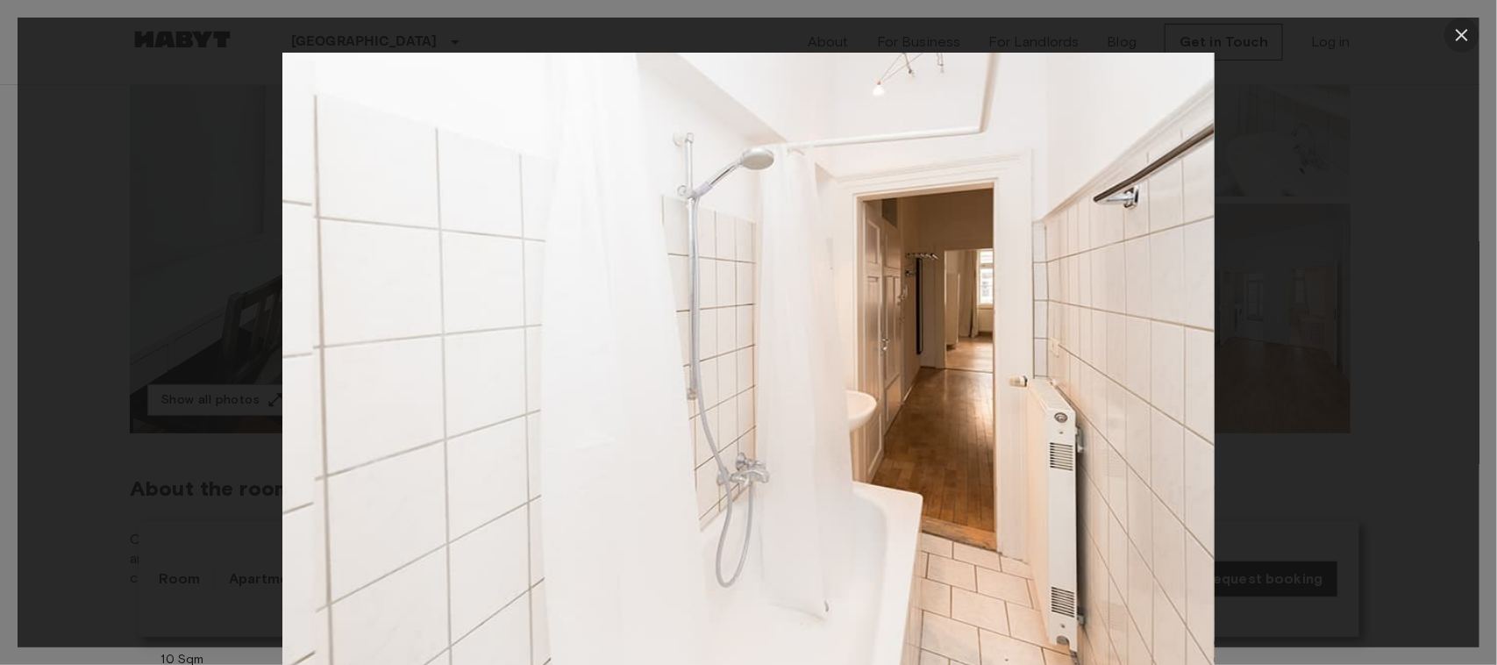
click at [1465, 33] on icon "button" at bounding box center [1461, 35] width 21 height 21
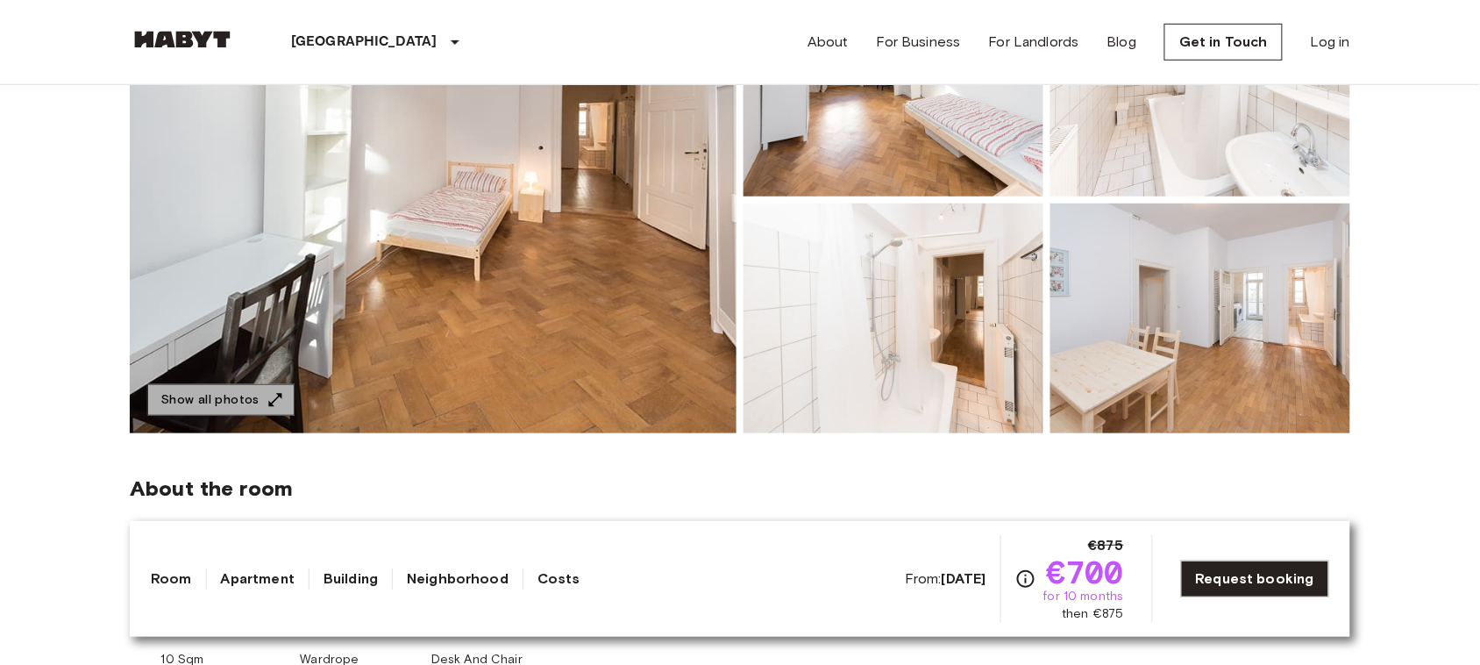
click at [226, 395] on button "Show all photos" at bounding box center [220, 400] width 147 height 32
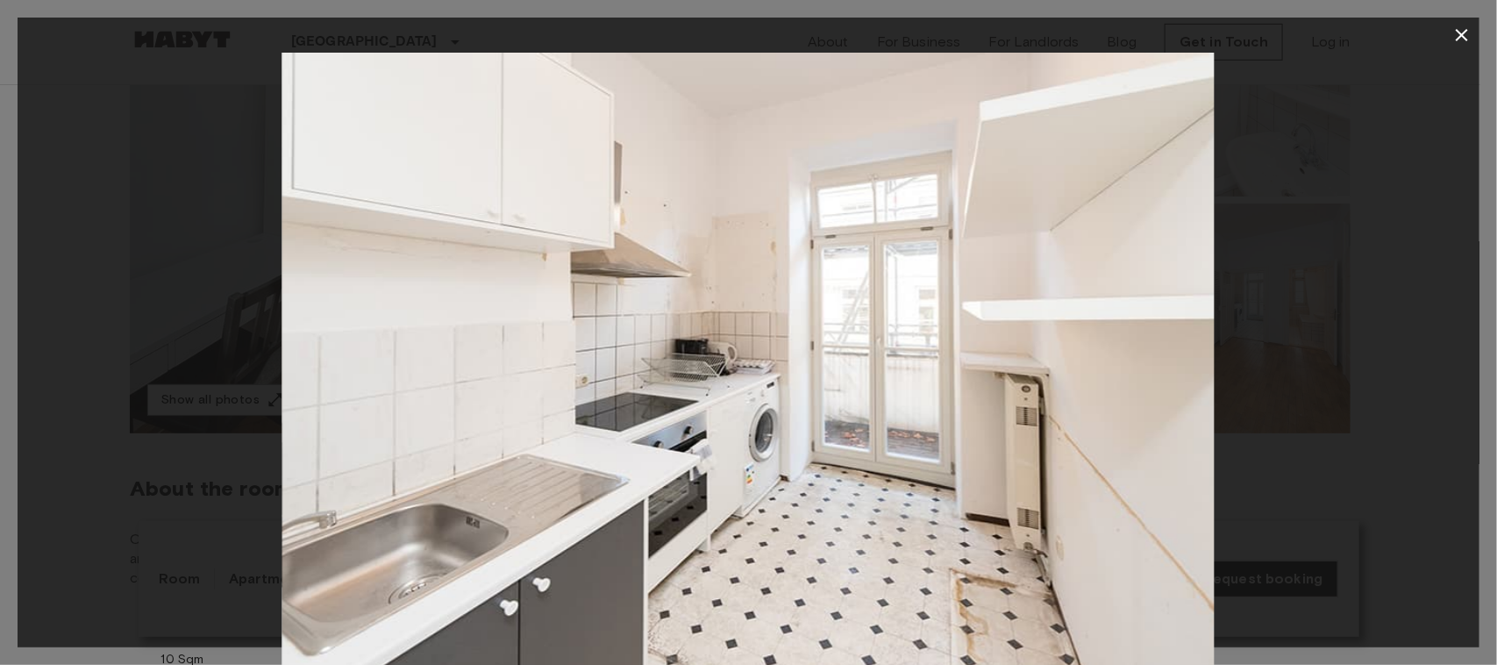
drag, startPoint x: 678, startPoint y: 659, endPoint x: 949, endPoint y: 141, distance: 584.7
